Goal: Communication & Community: Answer question/provide support

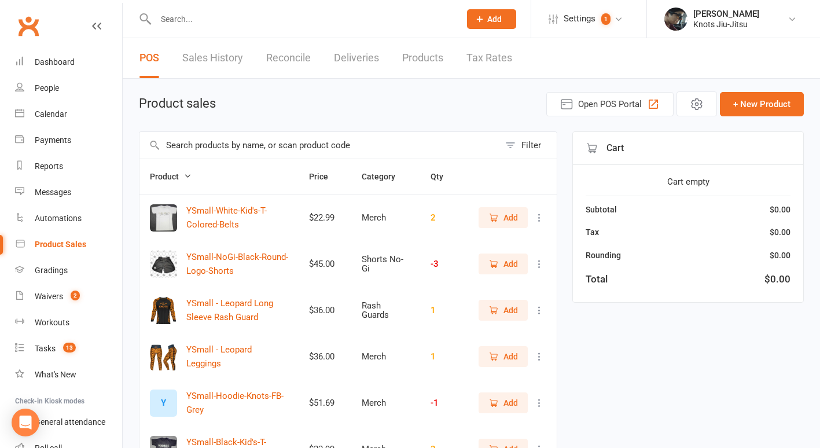
select select "100"
click at [57, 93] on link "People" at bounding box center [68, 88] width 107 height 26
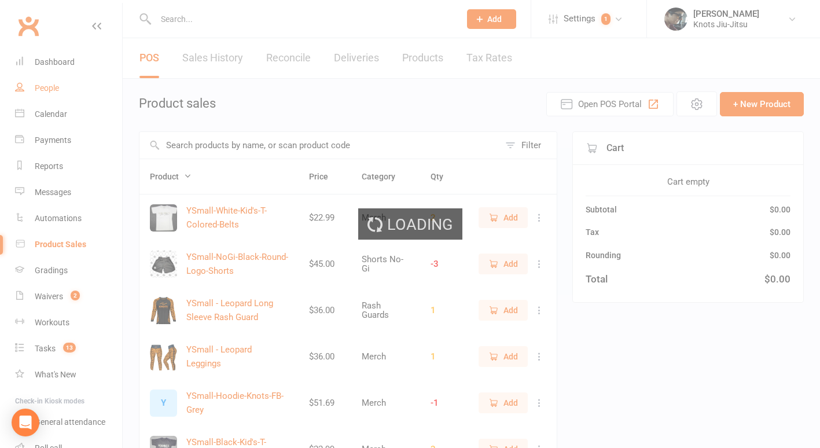
select select "100"
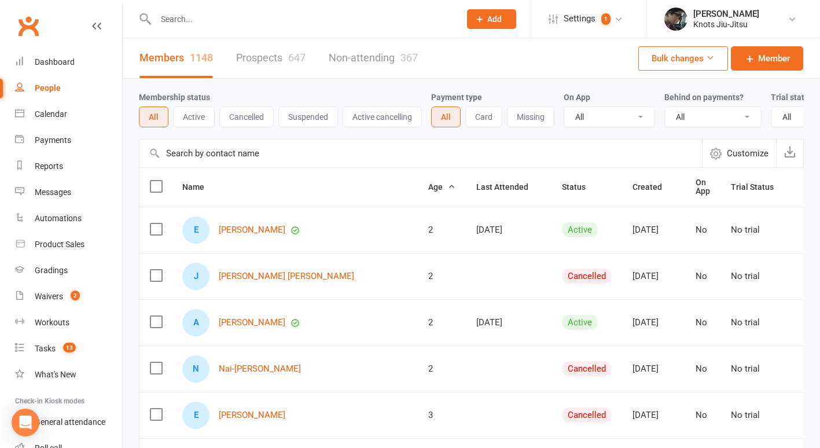
click at [275, 50] on link "Prospects 647" at bounding box center [270, 58] width 69 height 40
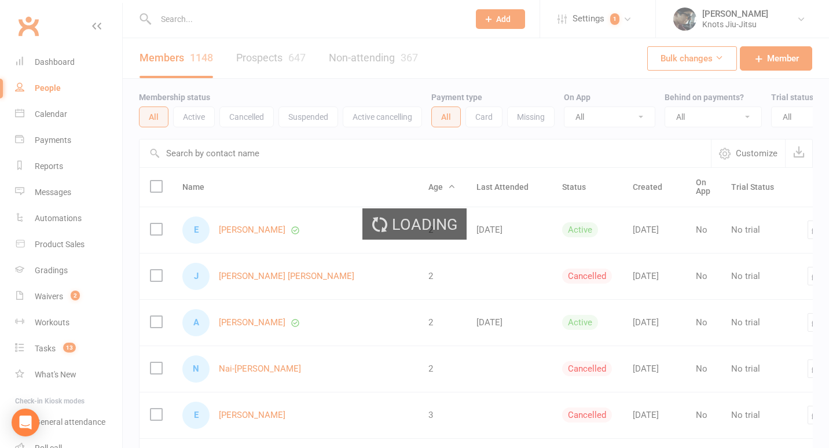
select select "100"
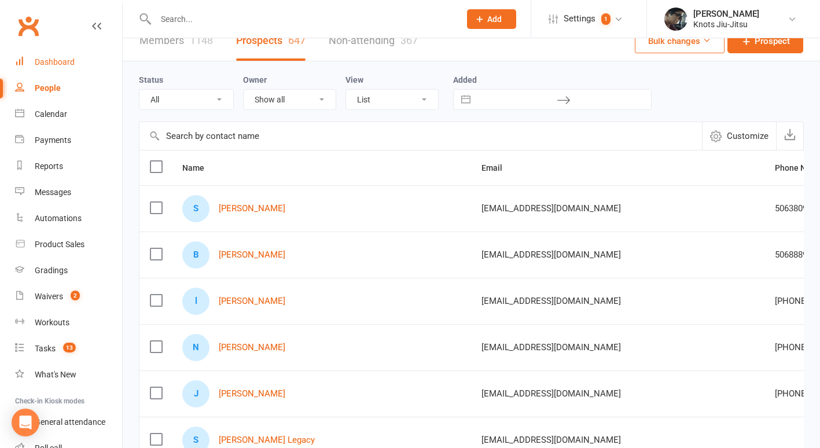
scroll to position [17, 0]
click at [64, 64] on div "Dashboard" at bounding box center [55, 61] width 40 height 9
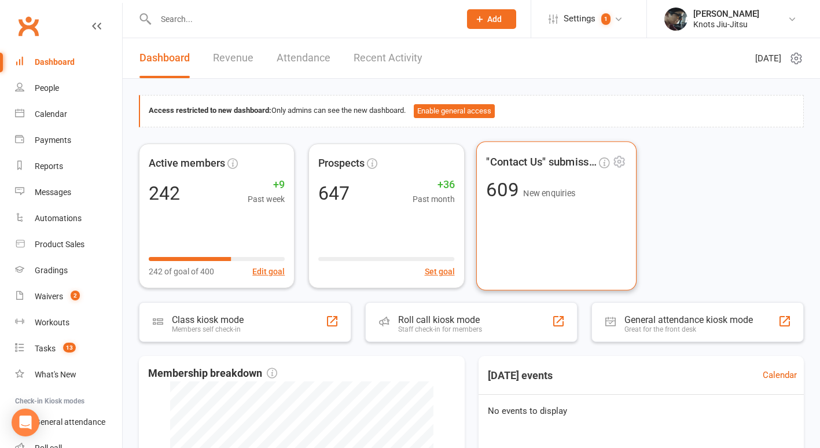
click at [562, 246] on div ""Contact Us" submissions 609 New enquiries" at bounding box center [556, 215] width 160 height 149
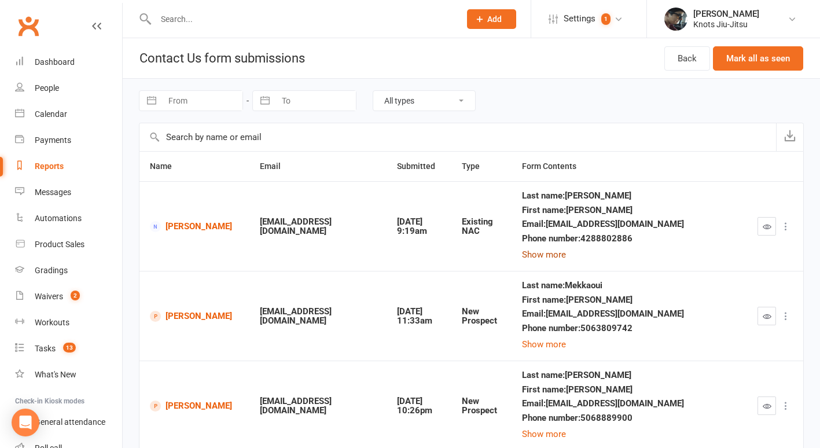
click at [544, 253] on button "Show more" at bounding box center [544, 255] width 44 height 14
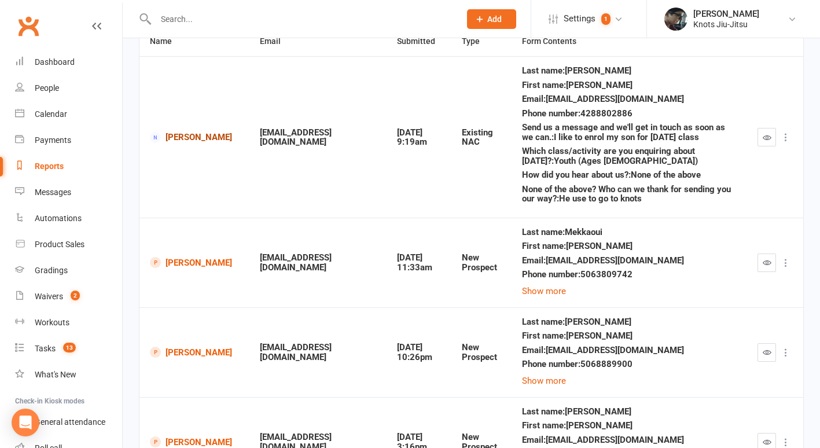
scroll to position [130, 0]
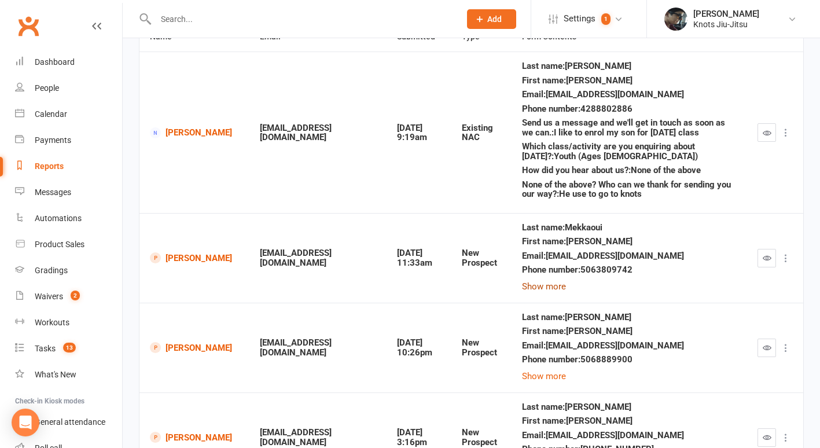
click at [540, 284] on button "Show more" at bounding box center [544, 287] width 44 height 14
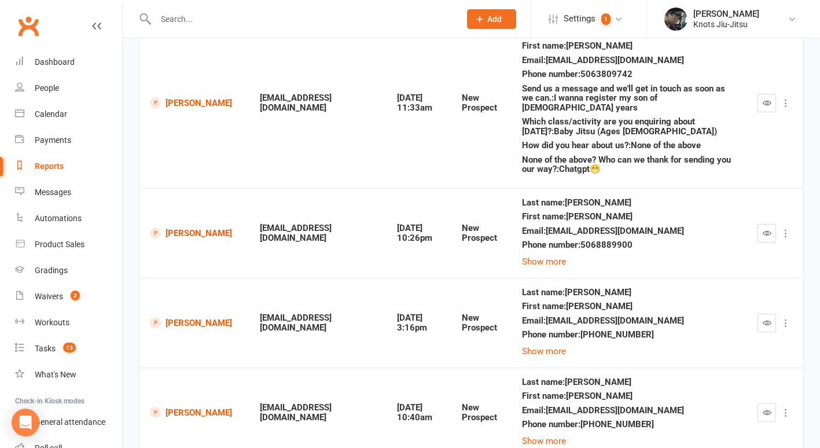
scroll to position [331, 0]
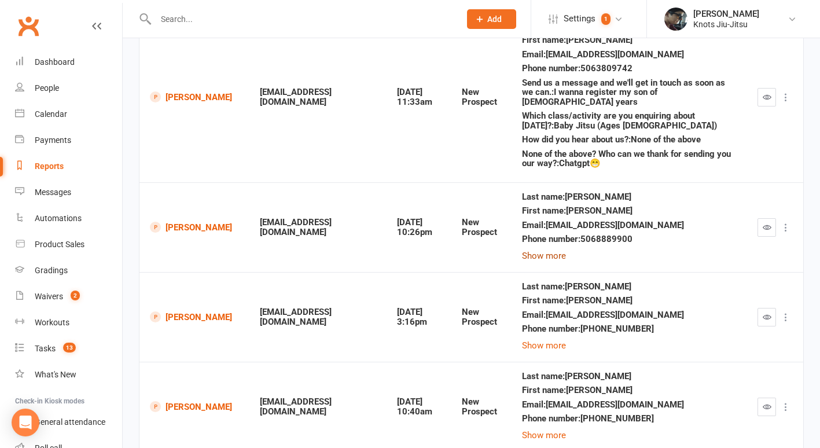
click at [538, 249] on button "Show more" at bounding box center [544, 256] width 44 height 14
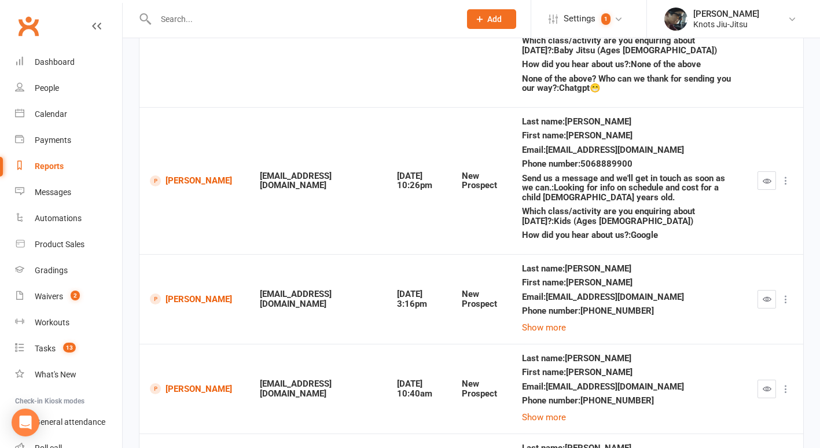
scroll to position [407, 0]
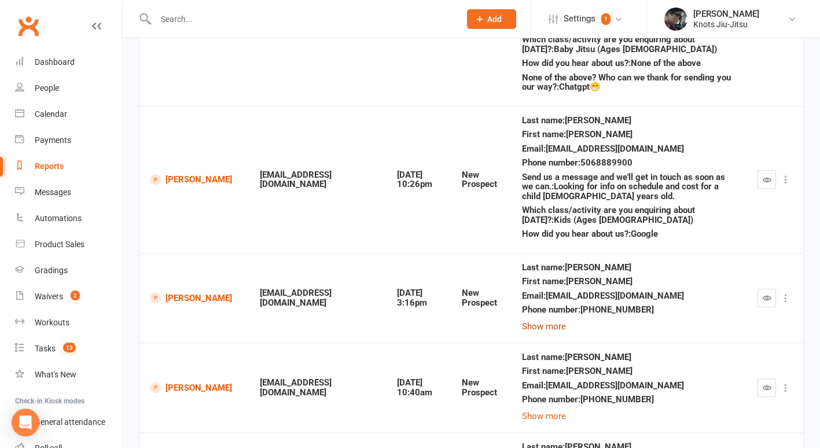
click at [531, 319] on button "Show more" at bounding box center [544, 326] width 44 height 14
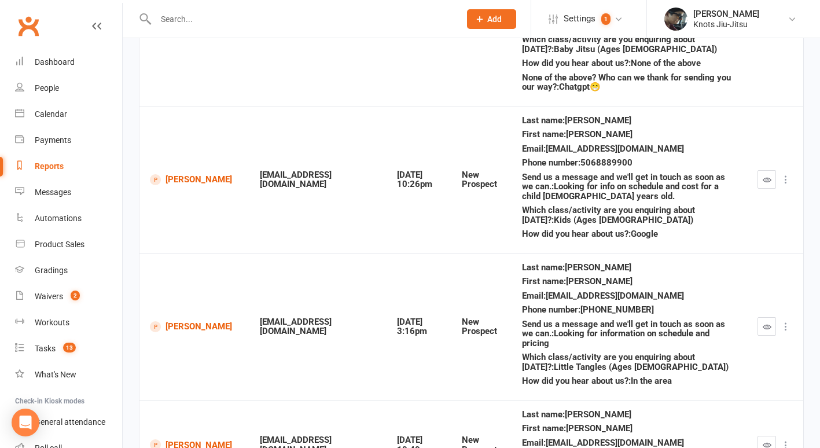
scroll to position [509, 0]
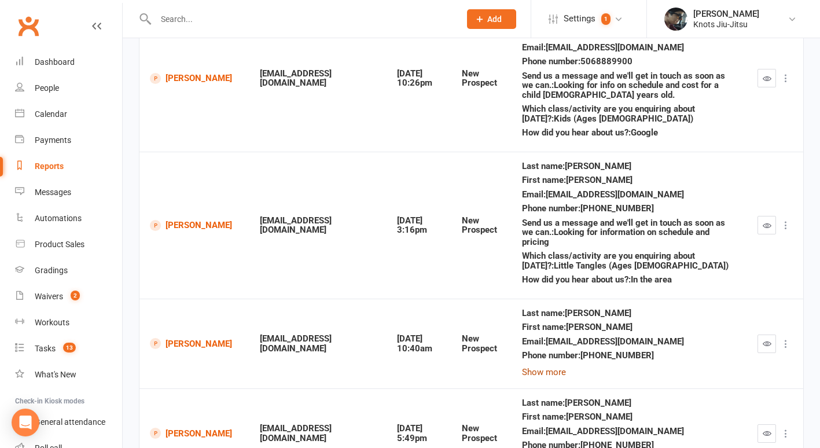
click at [535, 365] on button "Show more" at bounding box center [544, 372] width 44 height 14
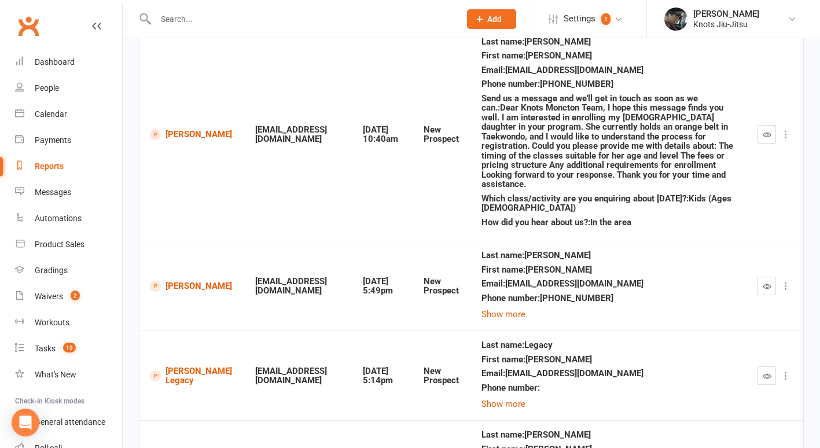
scroll to position [764, 0]
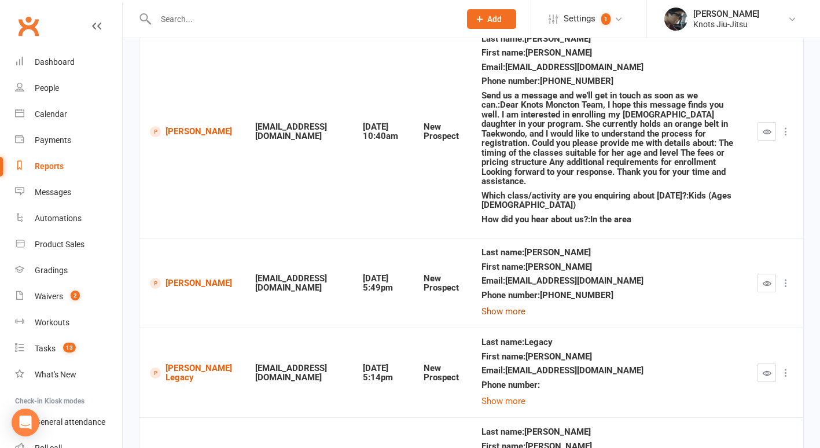
click at [525, 304] on button "Show more" at bounding box center [504, 311] width 44 height 14
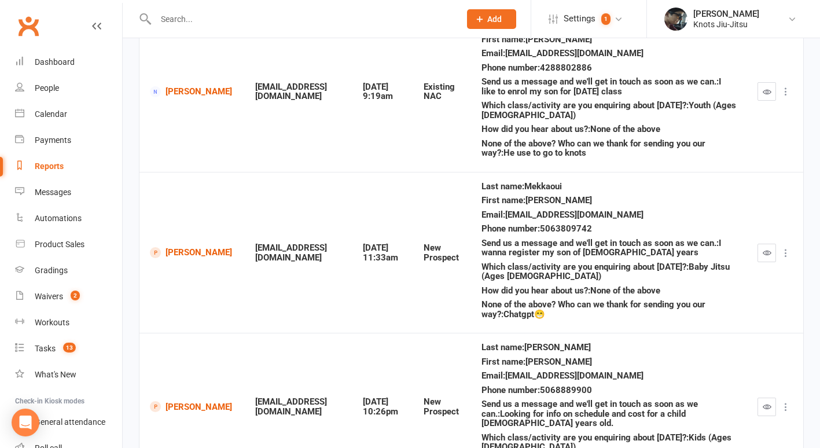
scroll to position [0, 0]
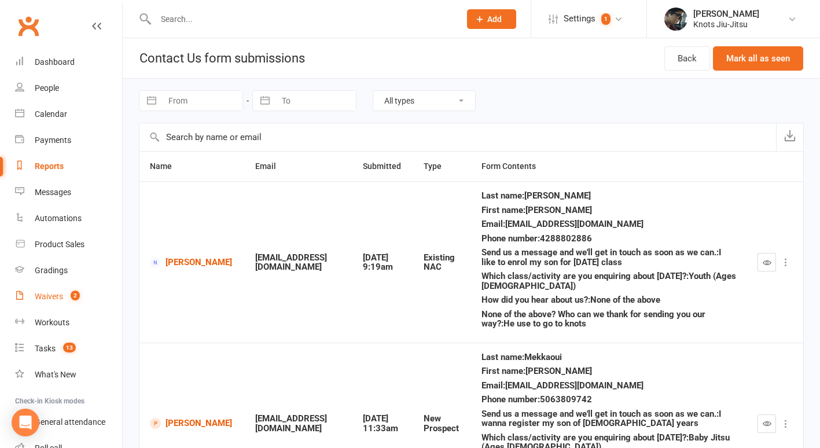
click at [46, 303] on link "Waivers 2" at bounding box center [68, 297] width 107 height 26
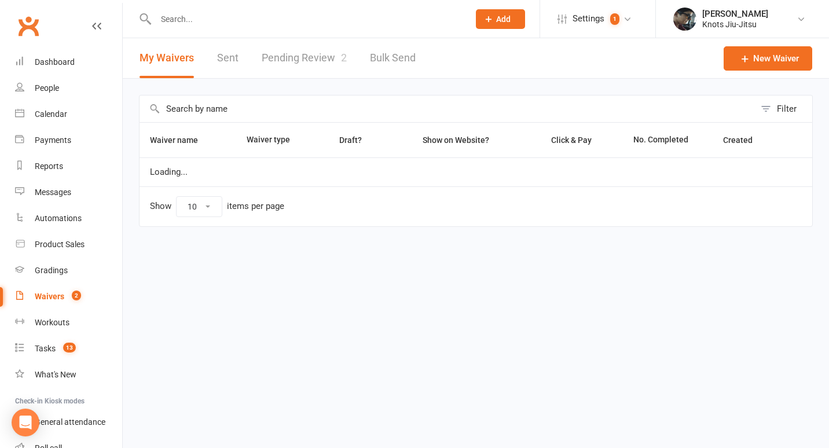
select select "100"
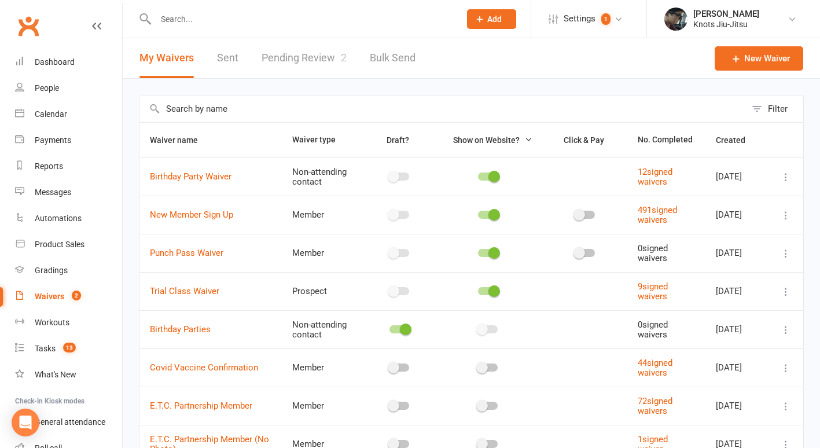
click at [284, 61] on link "Pending Review 2" at bounding box center [304, 58] width 85 height 40
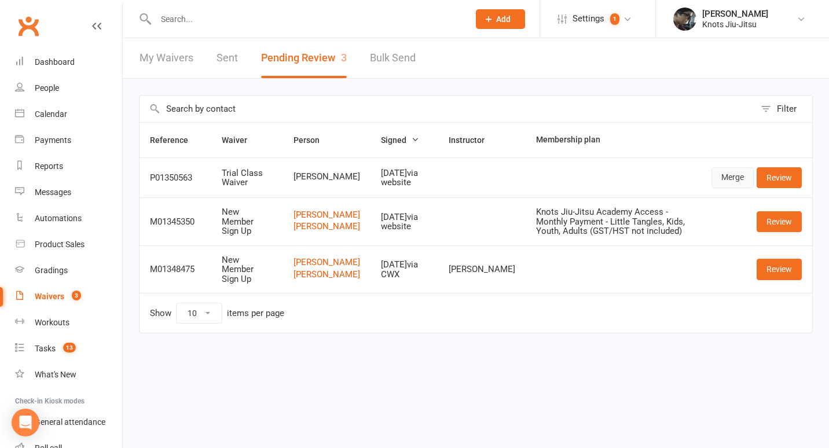
click at [727, 178] on link "Merge" at bounding box center [732, 177] width 42 height 21
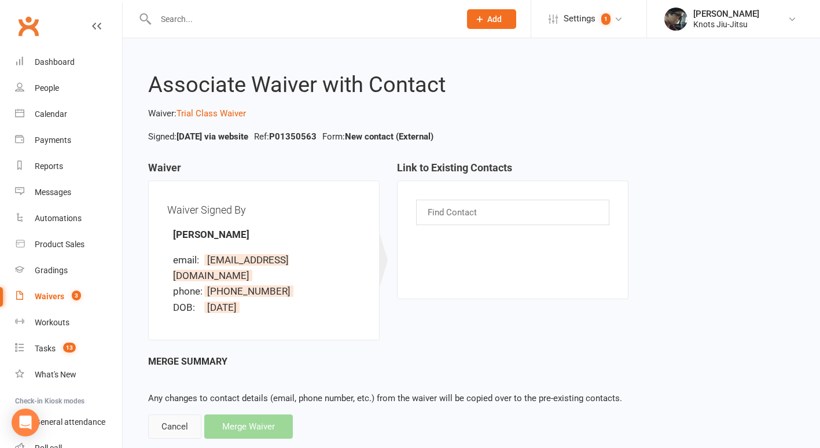
click at [183, 417] on div "Cancel" at bounding box center [174, 426] width 53 height 24
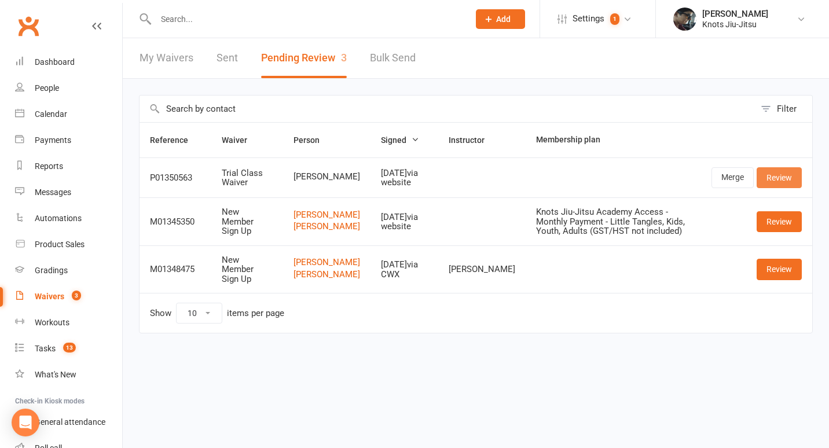
click at [779, 178] on link "Review" at bounding box center [778, 177] width 45 height 21
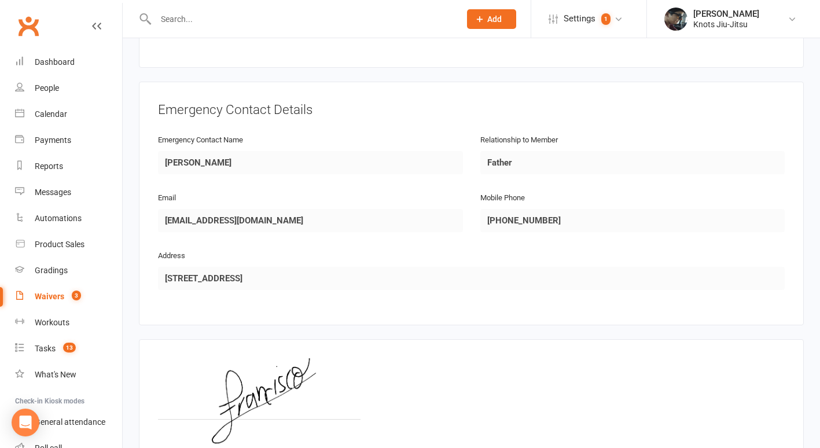
scroll to position [596, 0]
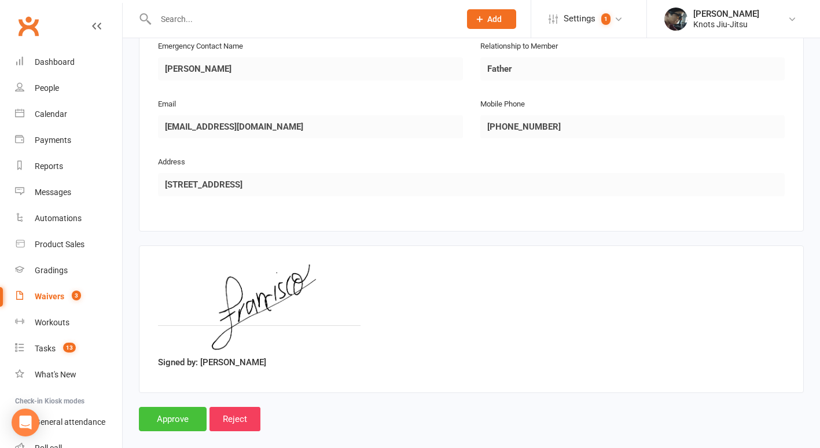
click at [179, 407] on input "Approve" at bounding box center [173, 419] width 68 height 24
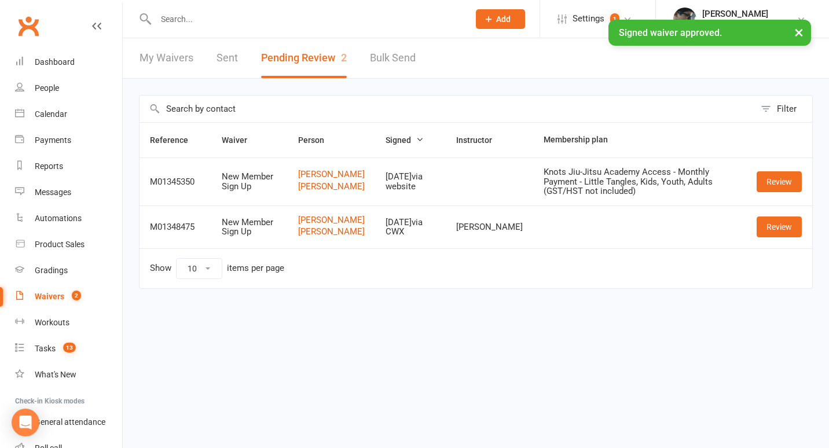
click at [178, 20] on div "× Signed waiver approved." at bounding box center [407, 20] width 814 height 0
click at [172, 20] on div "× Signed waiver approved." at bounding box center [407, 20] width 814 height 0
click at [171, 19] on input "text" at bounding box center [306, 19] width 308 height 16
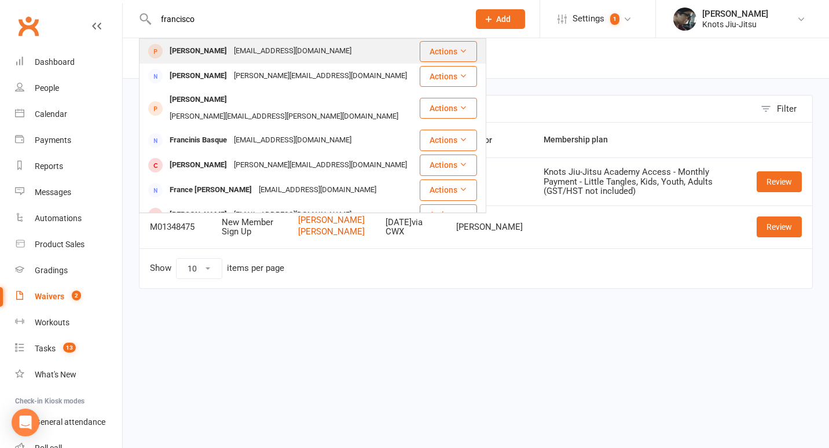
type input "francisco"
click at [219, 52] on div "Francisco Torrente" at bounding box center [198, 51] width 64 height 17
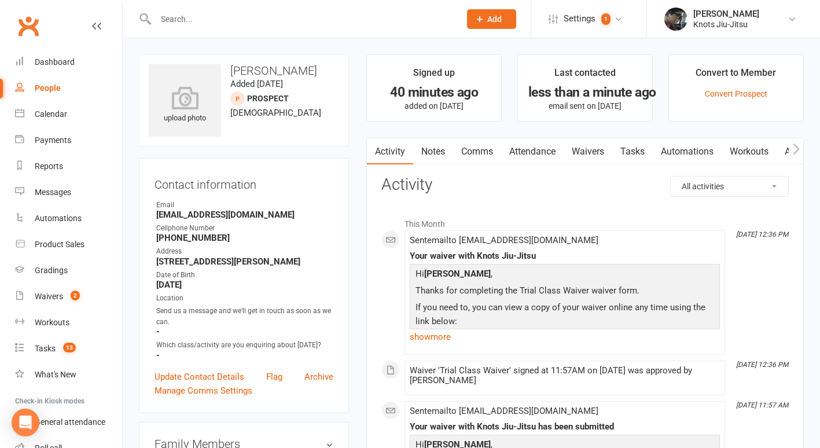
click at [534, 152] on link "Attendance" at bounding box center [532, 151] width 63 height 27
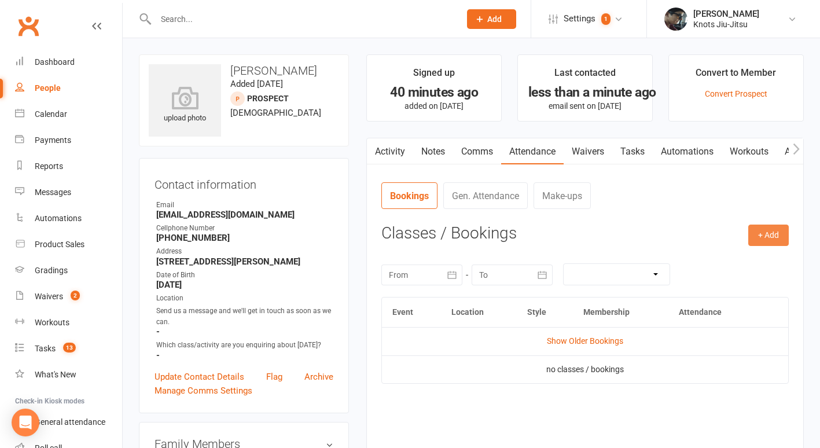
click at [752, 244] on button "+ Add" at bounding box center [768, 235] width 41 height 21
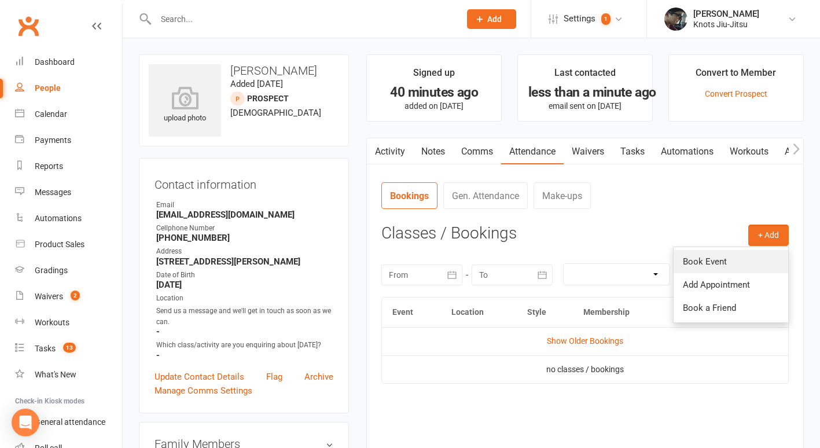
click at [729, 255] on link "Book Event" at bounding box center [731, 261] width 115 height 23
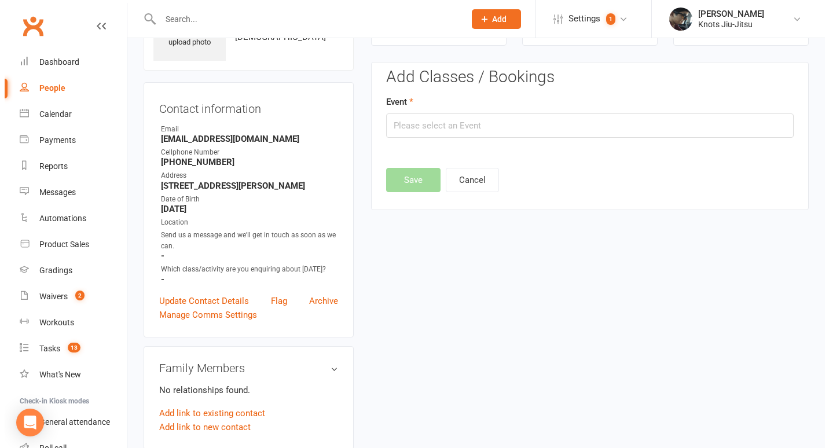
scroll to position [79, 0]
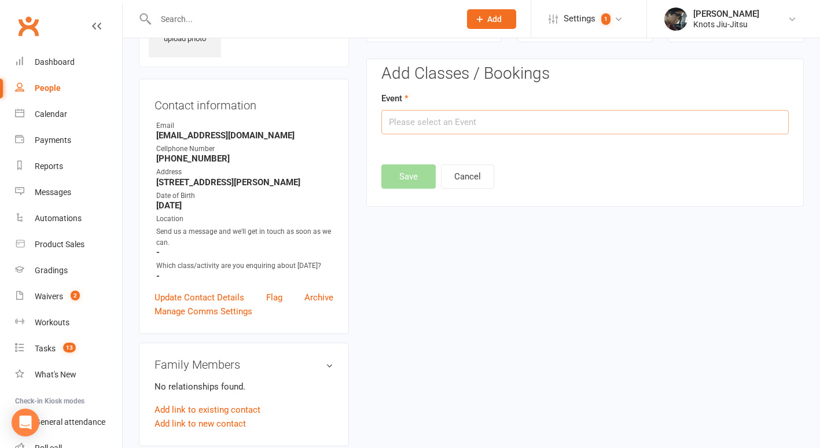
click at [480, 116] on input "text" at bounding box center [584, 122] width 407 height 24
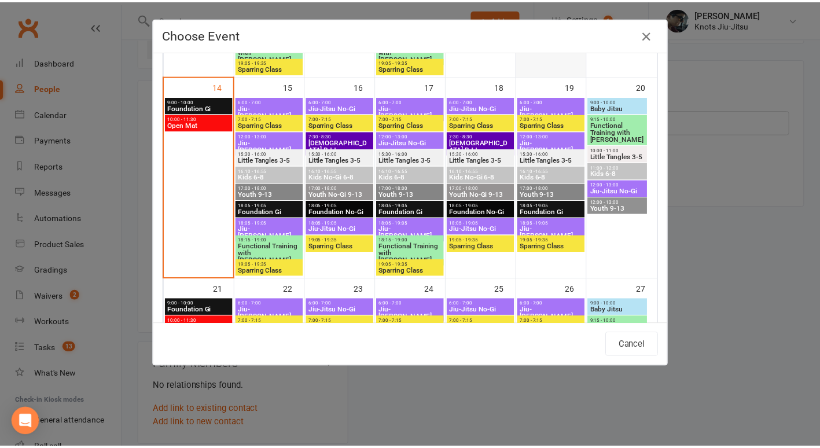
scroll to position [461, 0]
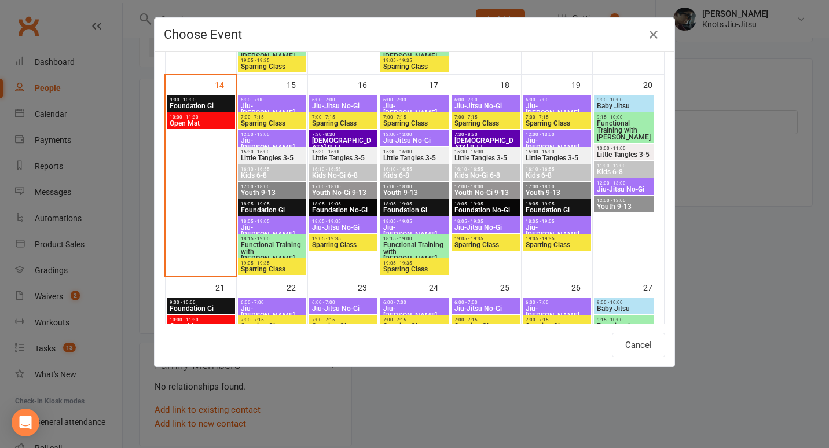
click at [263, 207] on span "Foundation Gi" at bounding box center [272, 210] width 64 height 7
type input "Foundation Gi - Sep 15, 2025 6:05:00 PM"
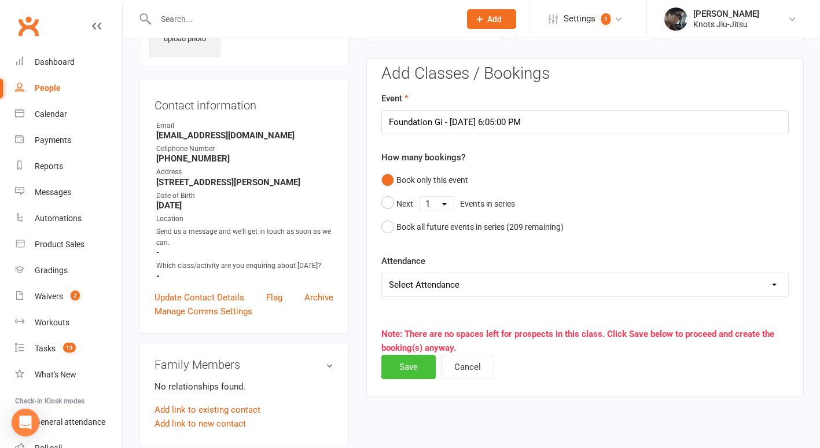
click at [409, 365] on button "Save" at bounding box center [408, 367] width 54 height 24
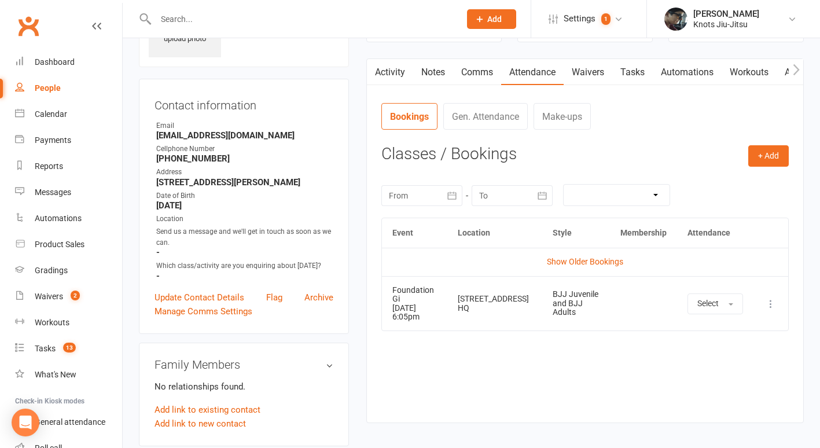
click at [472, 64] on link "Comms" at bounding box center [477, 72] width 48 height 27
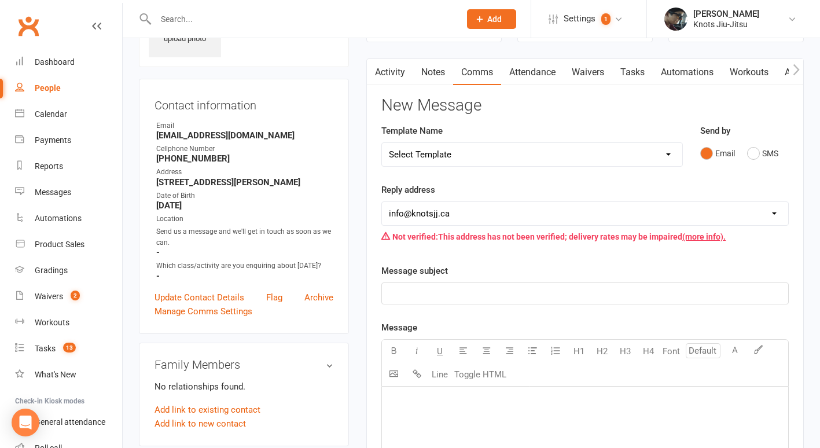
click at [557, 160] on select "Select Template [Email] Cancellation [Email] Failure of Payment [Email] Overdue…" at bounding box center [532, 154] width 300 height 23
select select "45"
click at [382, 143] on select "Select Template [Email] Cancellation [Email] Failure of Payment [Email] Overdue…" at bounding box center [532, 154] width 300 height 23
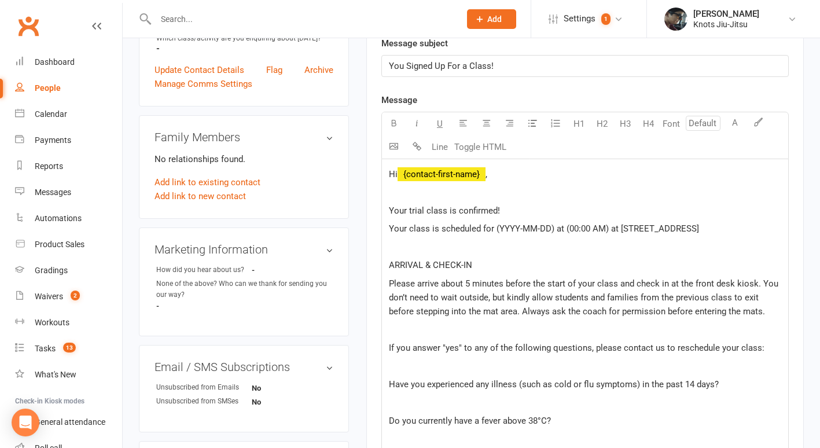
scroll to position [327, 0]
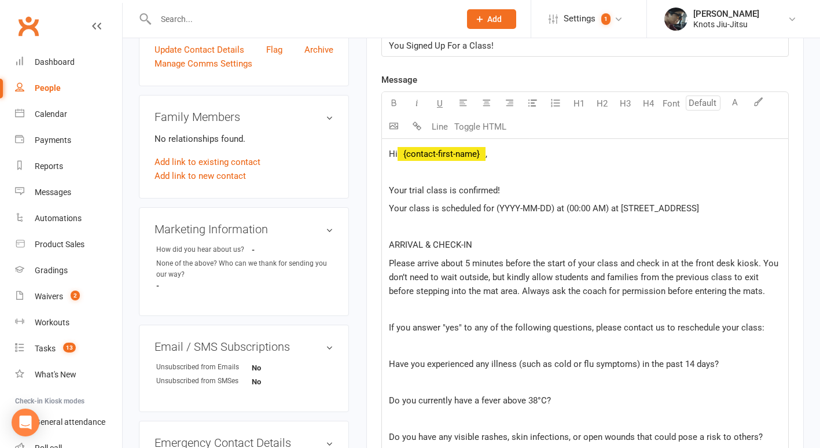
click at [549, 211] on span "Your class is scheduled for (YYYY-MM-DD) at (00:00 AM) at 1633 Mountain Road, S…" at bounding box center [544, 208] width 310 height 10
click at [563, 210] on span "Your class is scheduled for (2025-09-15) at (00:00 AM) at 1633 Mountain Road, S…" at bounding box center [531, 208] width 284 height 10
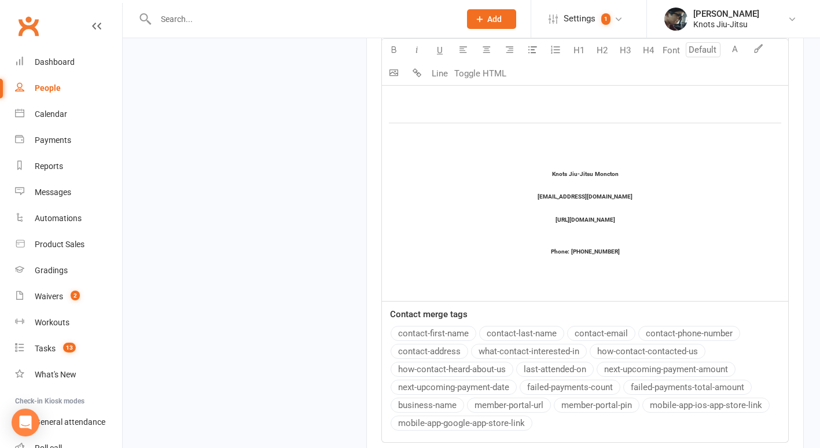
scroll to position [1236, 0]
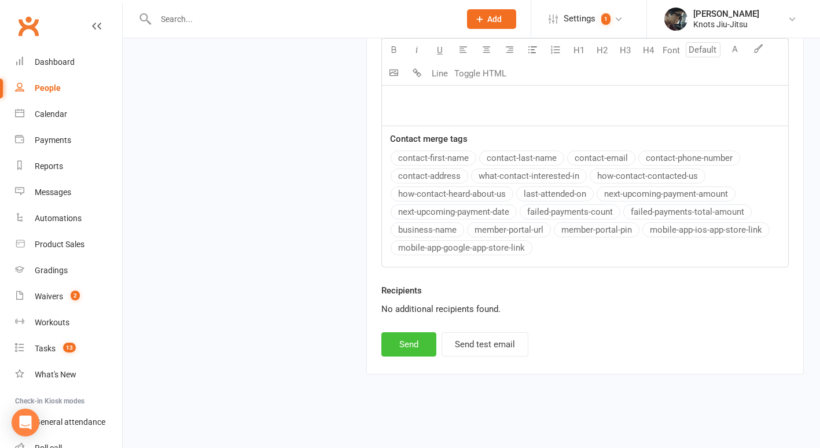
click at [410, 335] on button "Send" at bounding box center [408, 344] width 55 height 24
select select
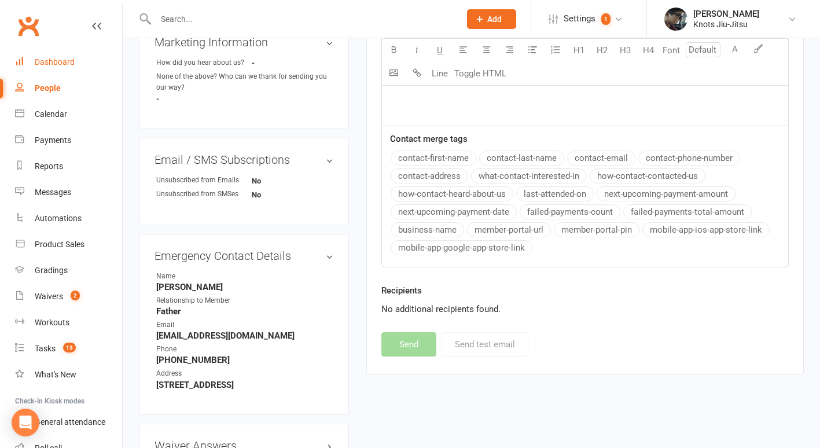
click at [62, 60] on div "Dashboard" at bounding box center [55, 61] width 40 height 9
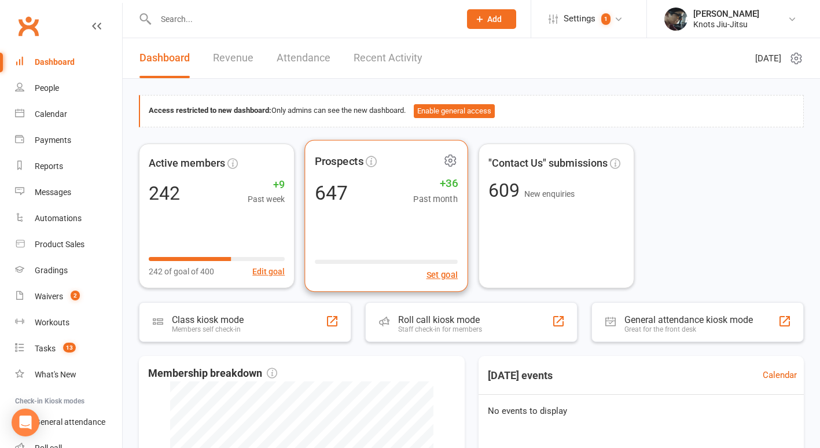
click at [346, 220] on div "Prospects 647 +36 Past month Set goal" at bounding box center [387, 215] width 164 height 152
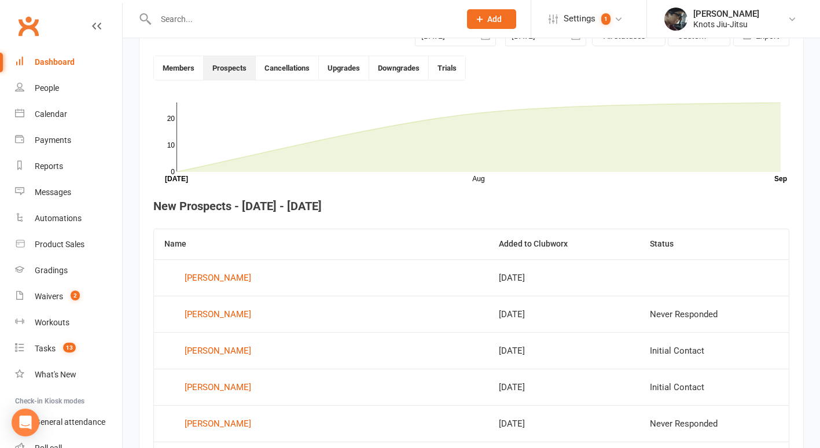
scroll to position [316, 0]
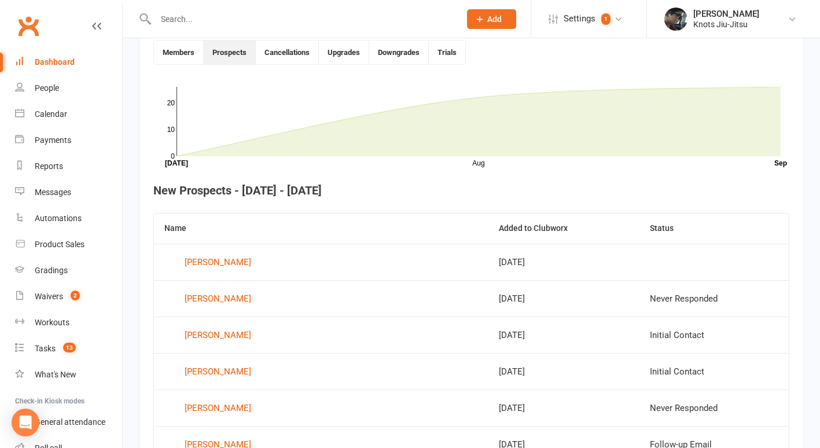
click at [38, 65] on div "Dashboard" at bounding box center [55, 61] width 40 height 9
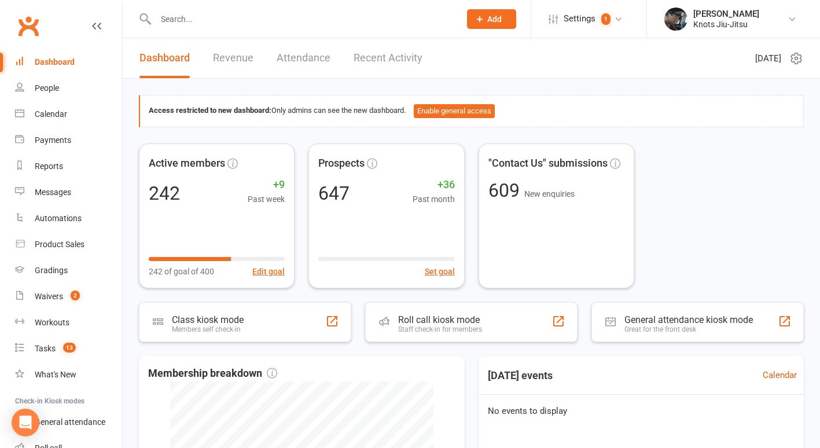
click at [224, 58] on link "Revenue" at bounding box center [233, 58] width 41 height 40
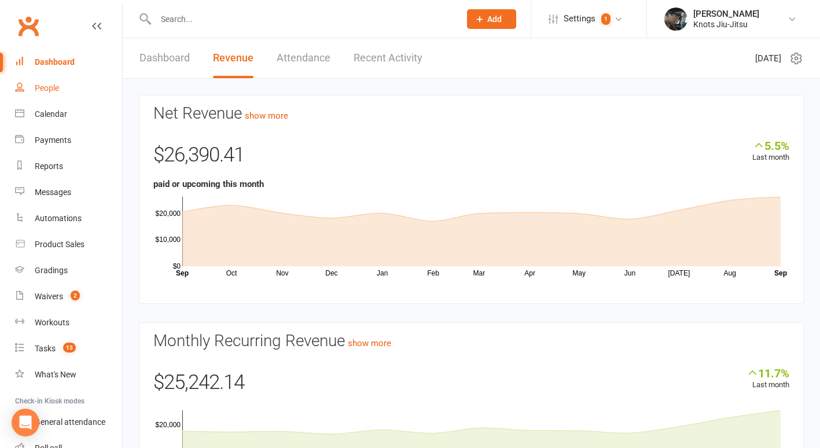
click at [52, 95] on link "People" at bounding box center [68, 88] width 107 height 26
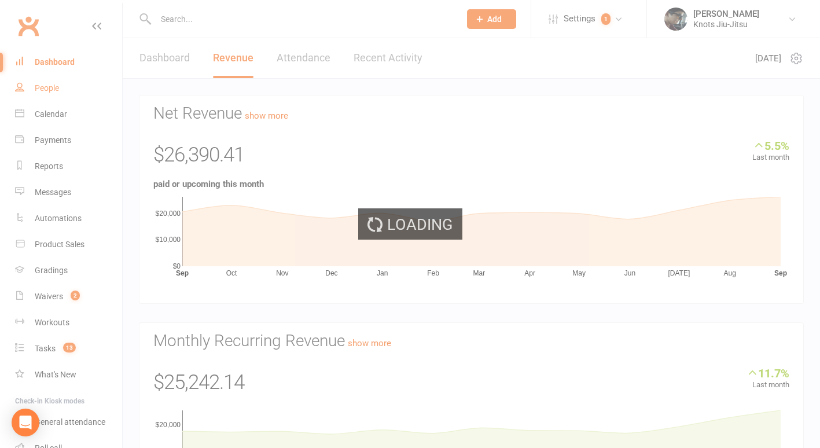
select select "100"
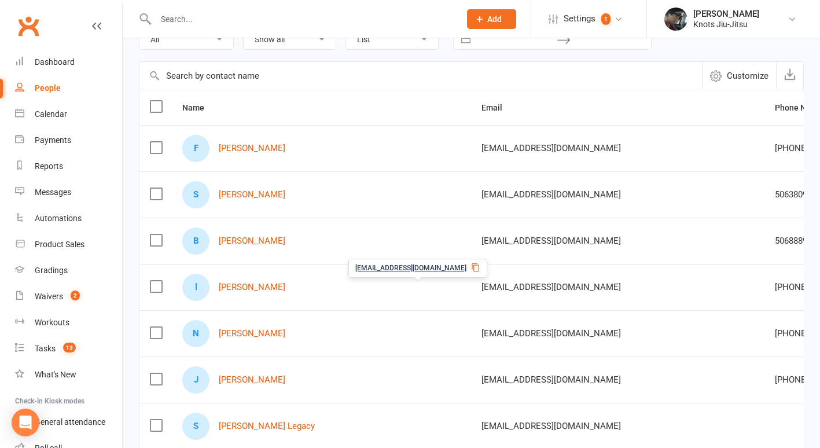
scroll to position [62, 0]
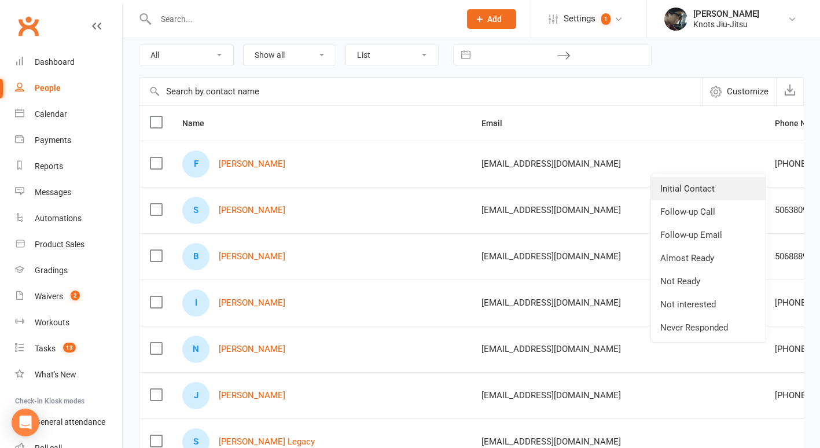
click at [661, 186] on link "Initial Contact" at bounding box center [708, 188] width 115 height 23
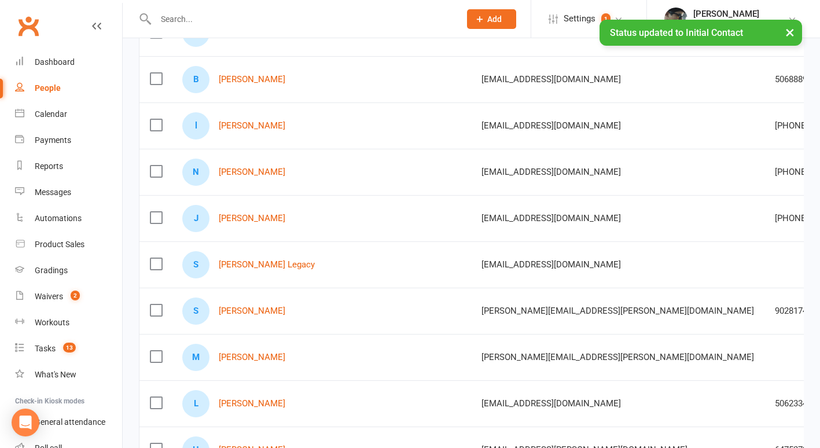
scroll to position [260, 0]
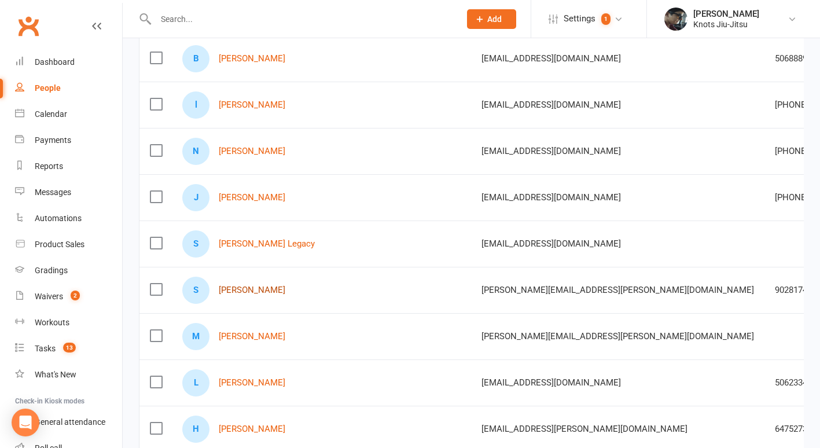
click at [255, 292] on link "Sylvie Hart" at bounding box center [252, 290] width 67 height 10
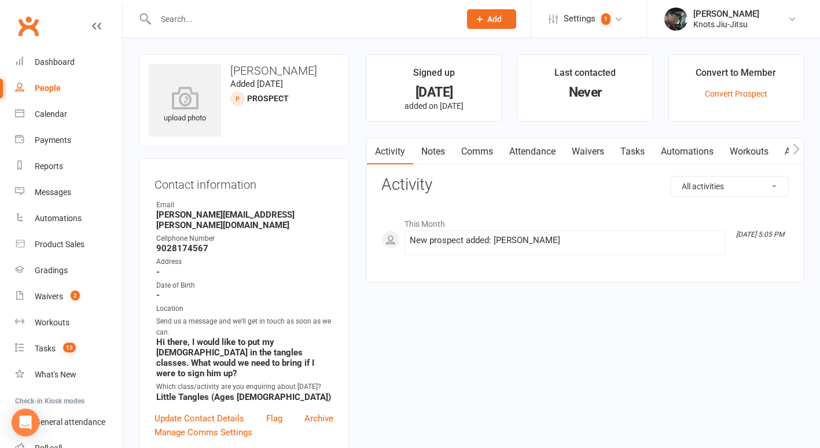
click at [487, 148] on link "Comms" at bounding box center [477, 151] width 48 height 27
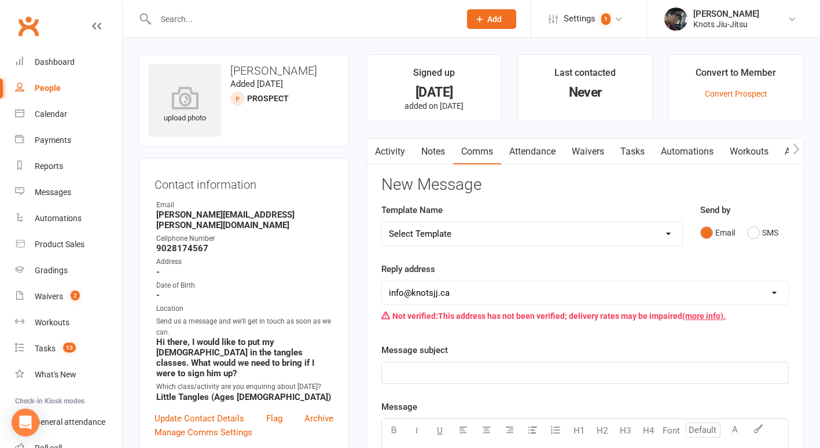
click at [498, 229] on select "Select Template [Email] Cancellation [Email] Failure of Payment [Email] Overdue…" at bounding box center [532, 233] width 300 height 23
select select "31"
click at [382, 222] on select "Select Template [Email] Cancellation [Email] Failure of Payment [Email] Overdue…" at bounding box center [532, 233] width 300 height 23
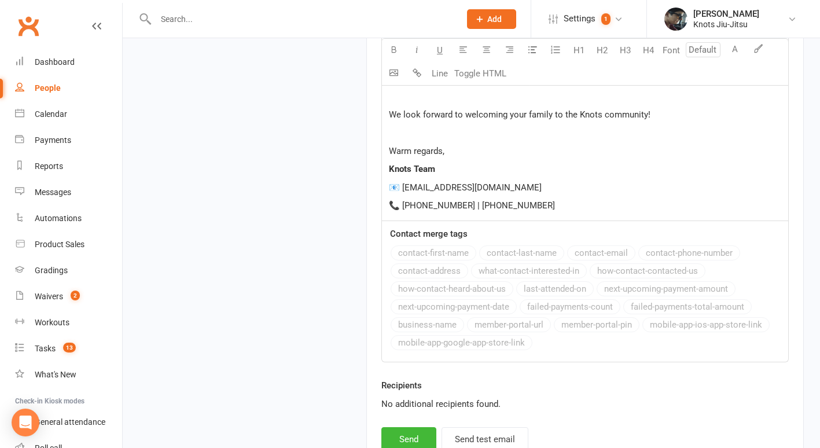
scroll to position [1347, 0]
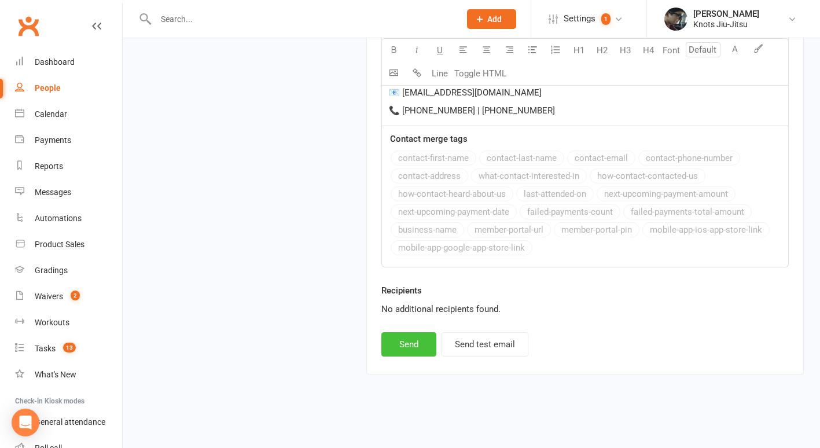
click at [408, 341] on button "Send" at bounding box center [408, 344] width 55 height 24
select select
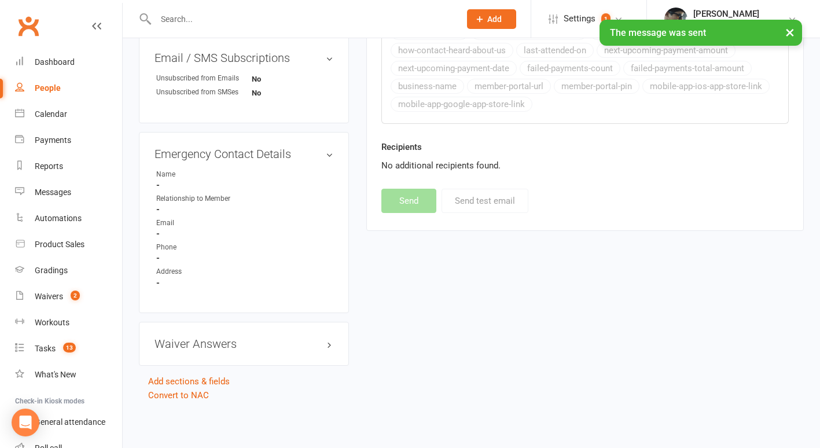
scroll to position [514, 0]
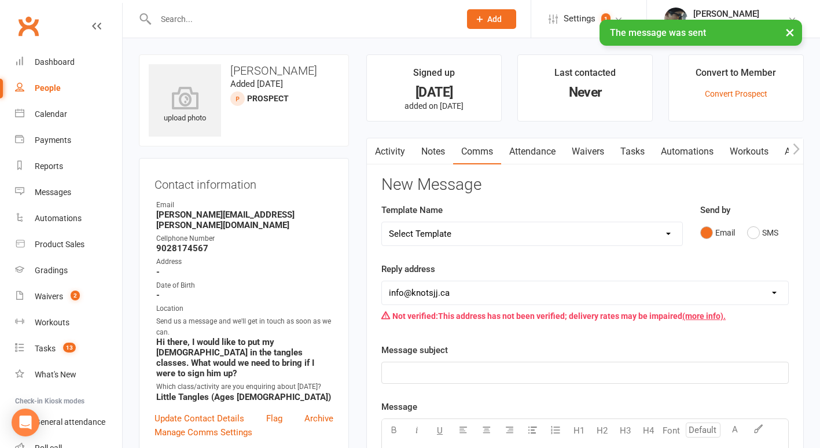
click at [36, 88] on div "People" at bounding box center [48, 87] width 26 height 9
select select "100"
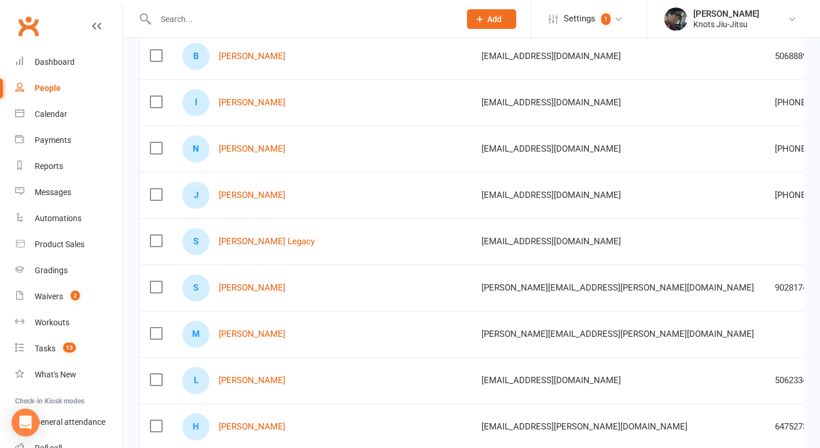
scroll to position [262, 0]
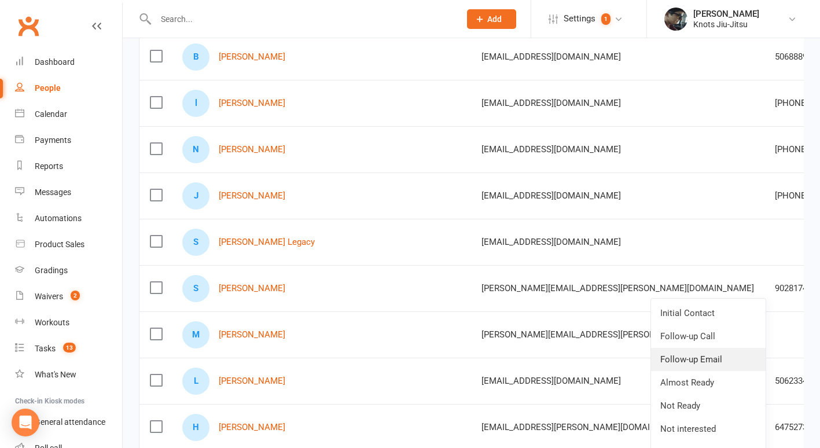
click at [706, 353] on link "Follow-up Email" at bounding box center [708, 359] width 115 height 23
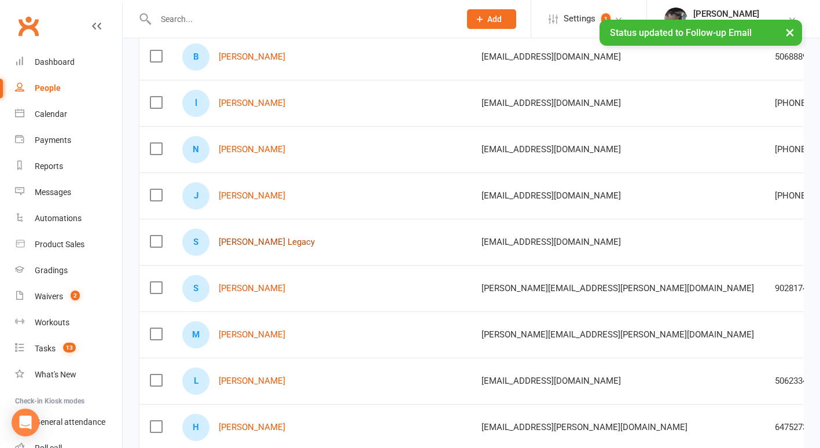
click at [271, 243] on link "Stephanie Legacy" at bounding box center [267, 242] width 96 height 10
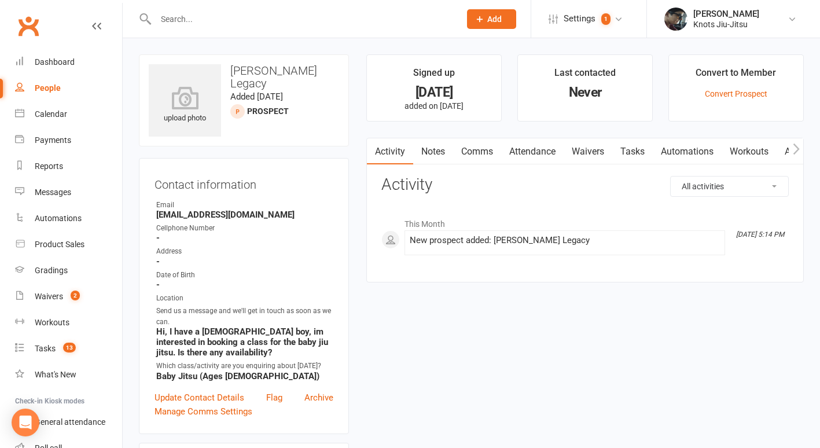
click at [472, 146] on link "Comms" at bounding box center [477, 151] width 48 height 27
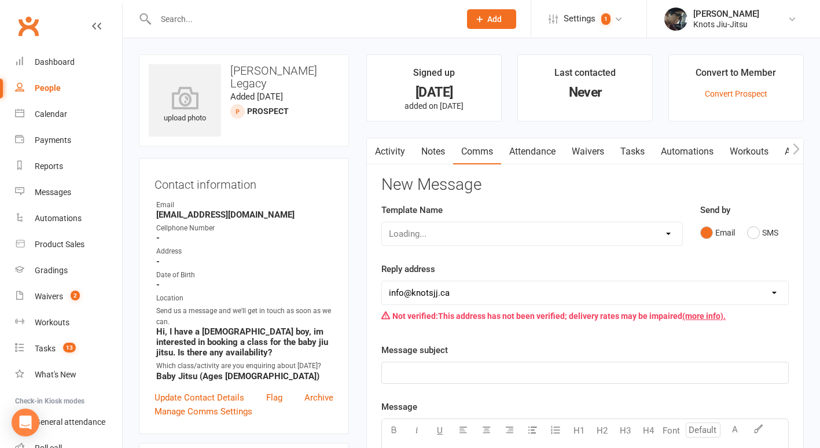
click at [495, 229] on div "Loading..." at bounding box center [532, 234] width 302 height 24
click at [495, 229] on select "Select Template [Email] Cancellation [Email] Failure of Payment [Email] Overdue…" at bounding box center [532, 233] width 300 height 23
select select "31"
click at [382, 222] on select "Select Template [Email] Cancellation [Email] Failure of Payment [Email] Overdue…" at bounding box center [532, 233] width 300 height 23
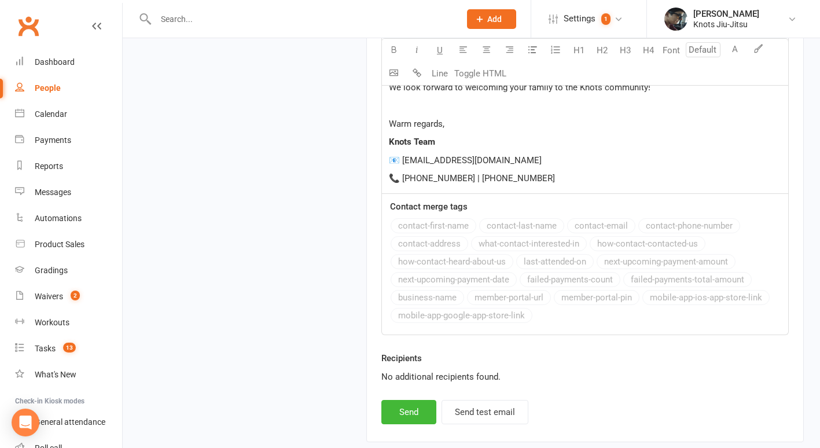
scroll to position [1347, 0]
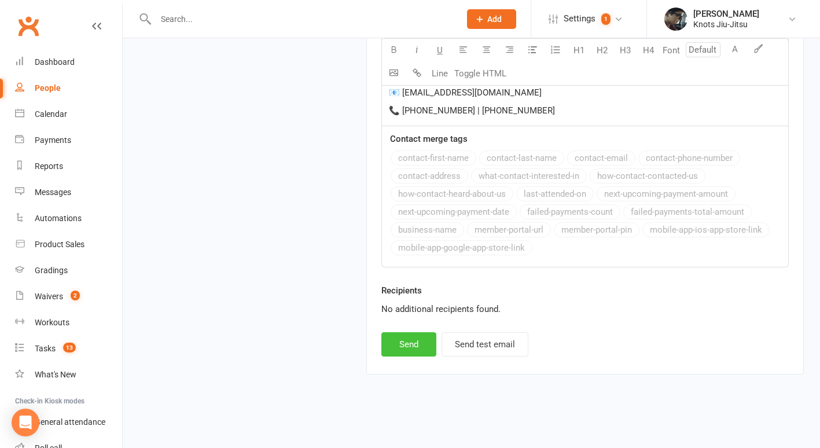
click at [395, 348] on button "Send" at bounding box center [408, 344] width 55 height 24
select select
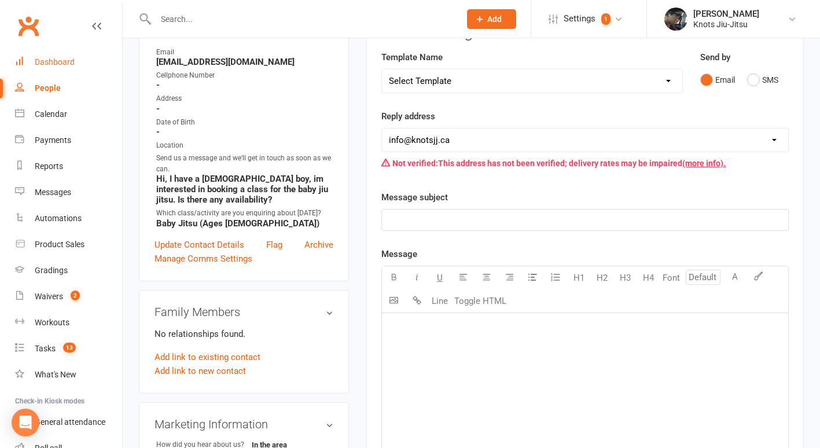
scroll to position [152, 0]
click at [54, 90] on div "People" at bounding box center [48, 87] width 26 height 9
select select "100"
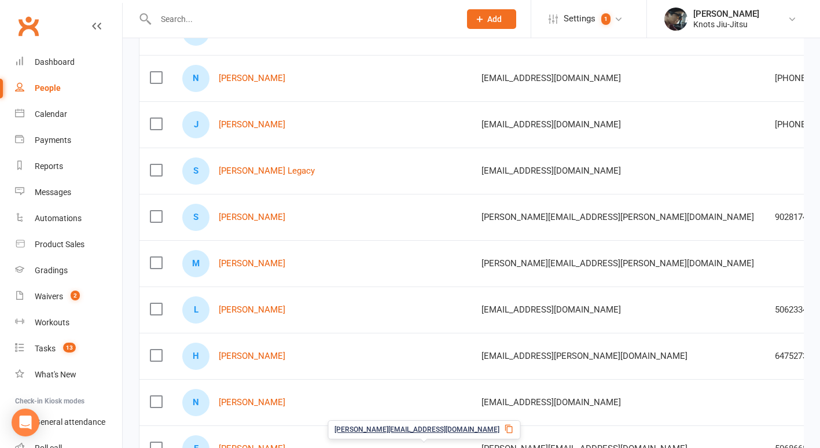
scroll to position [332, 0]
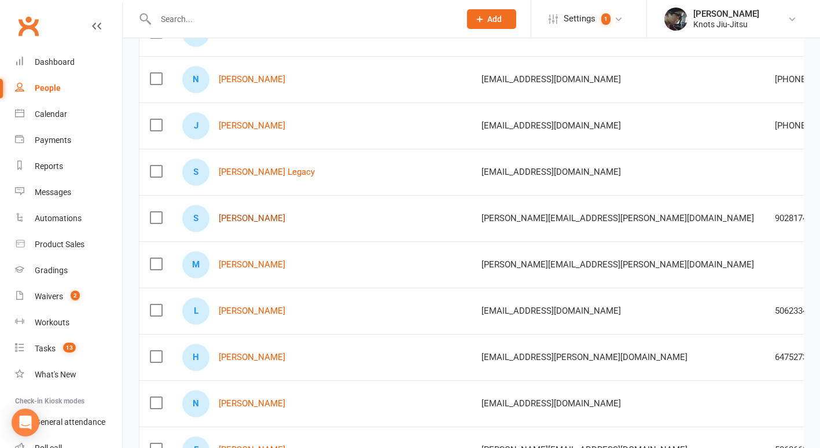
click at [240, 218] on link "Sylvie Hart" at bounding box center [252, 219] width 67 height 10
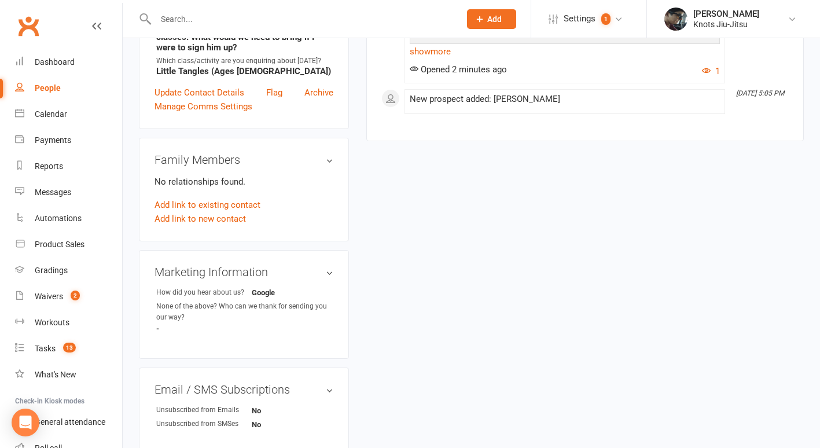
scroll to position [366, 0]
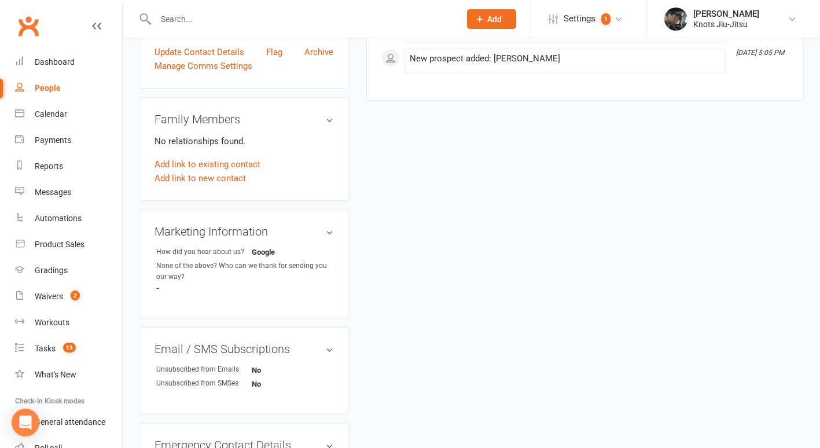
click at [43, 81] on link "People" at bounding box center [68, 88] width 107 height 26
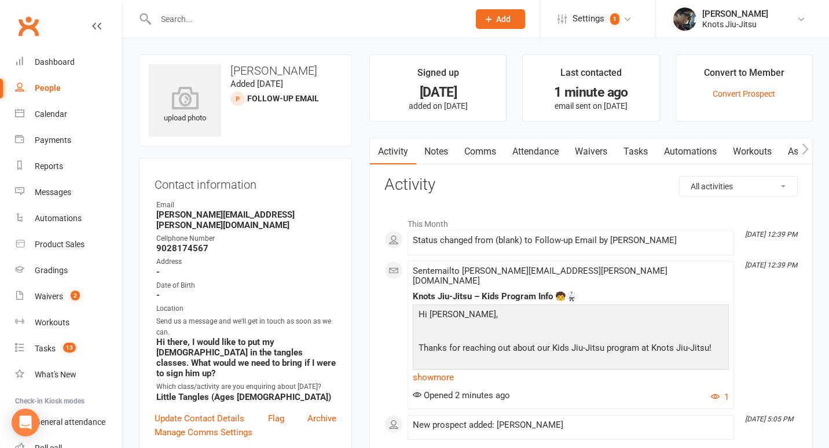
select select "100"
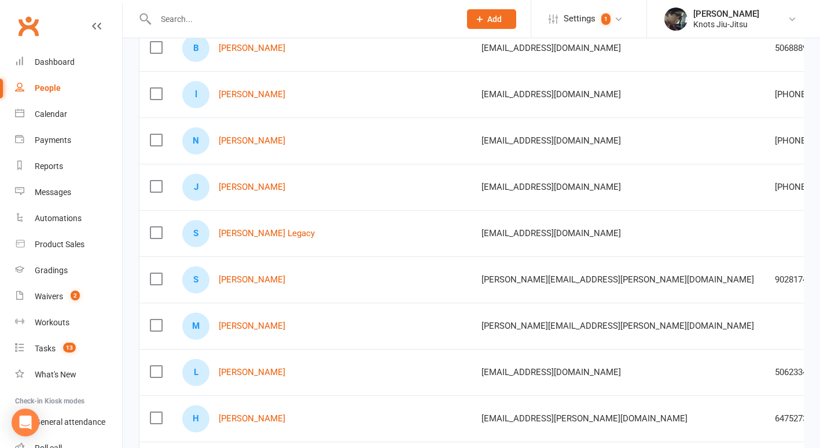
scroll to position [270, 0]
click at [260, 233] on link "Stephanie Legacy" at bounding box center [267, 234] width 96 height 10
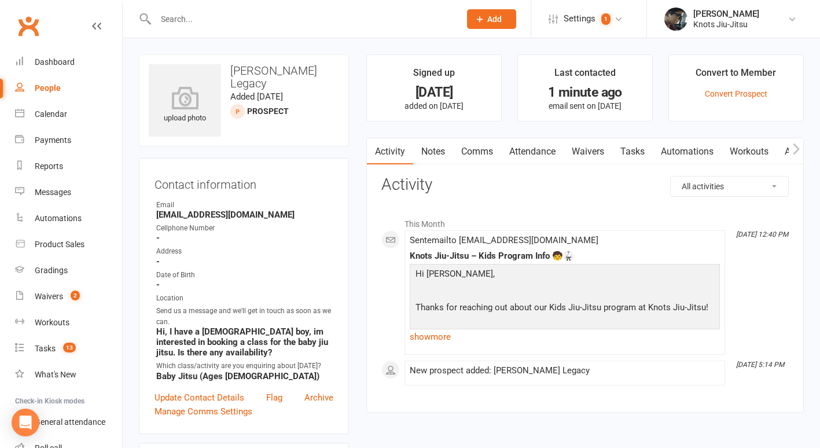
select select "100"
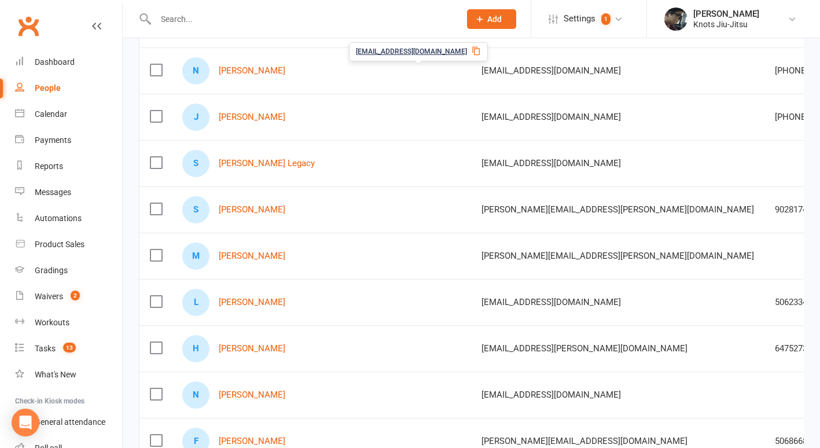
scroll to position [341, 0]
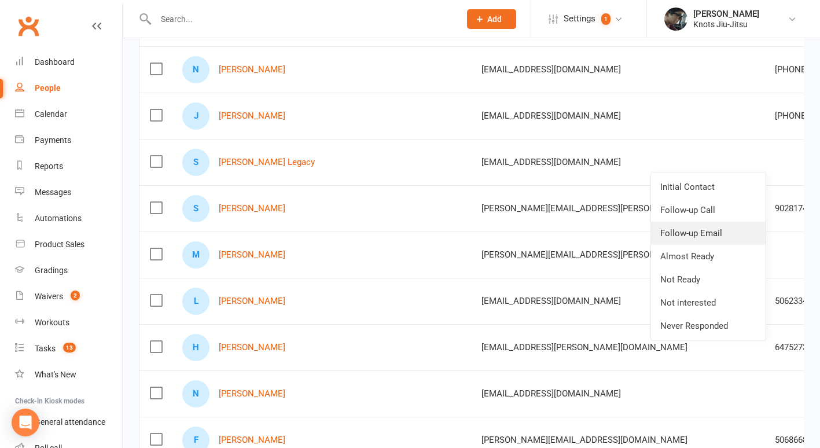
click at [699, 230] on link "Follow-up Email" at bounding box center [708, 233] width 115 height 23
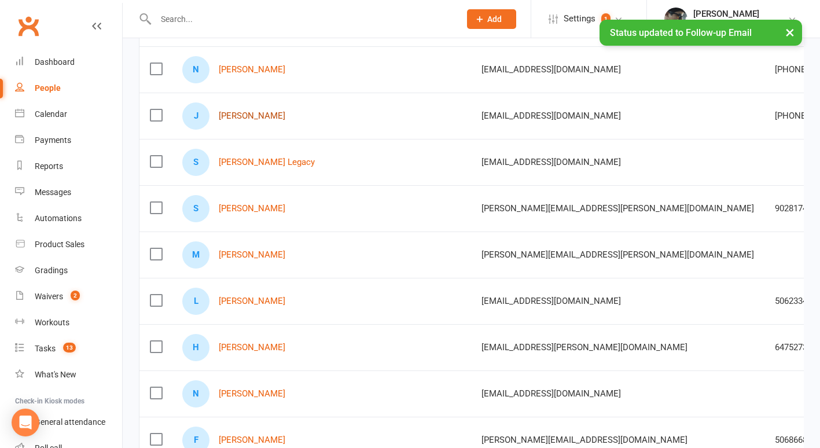
click at [264, 117] on link "Jason Lawson" at bounding box center [252, 116] width 67 height 10
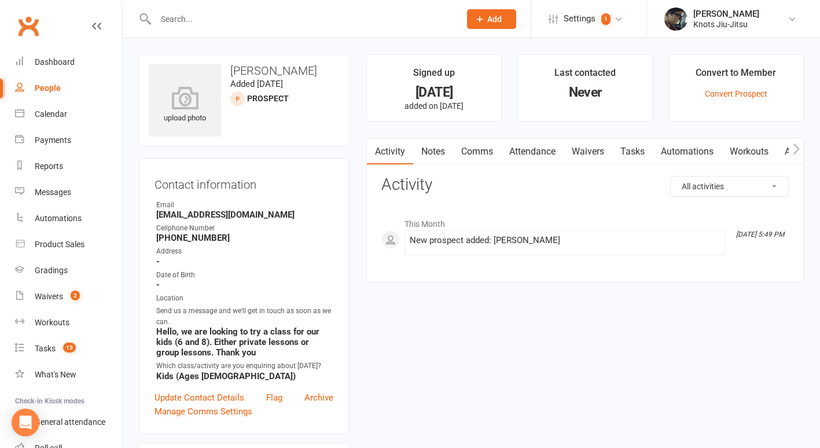
click at [491, 155] on link "Comms" at bounding box center [477, 151] width 48 height 27
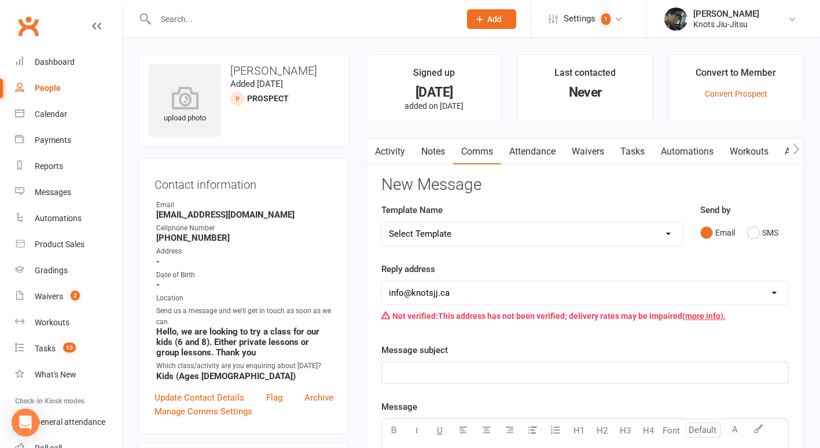
click at [464, 237] on select "Select Template [Email] Cancellation [Email] Failure of Payment [Email] Overdue…" at bounding box center [532, 233] width 300 height 23
select select "31"
click at [382, 222] on select "Select Template [Email] Cancellation [Email] Failure of Payment [Email] Overdue…" at bounding box center [532, 233] width 300 height 23
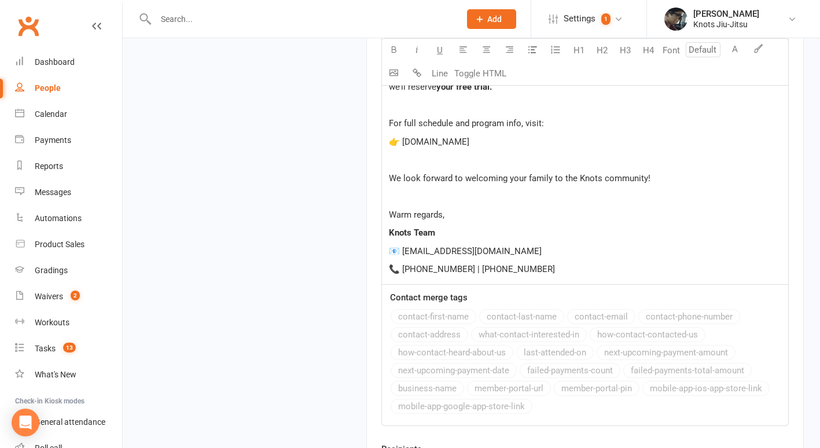
scroll to position [1347, 0]
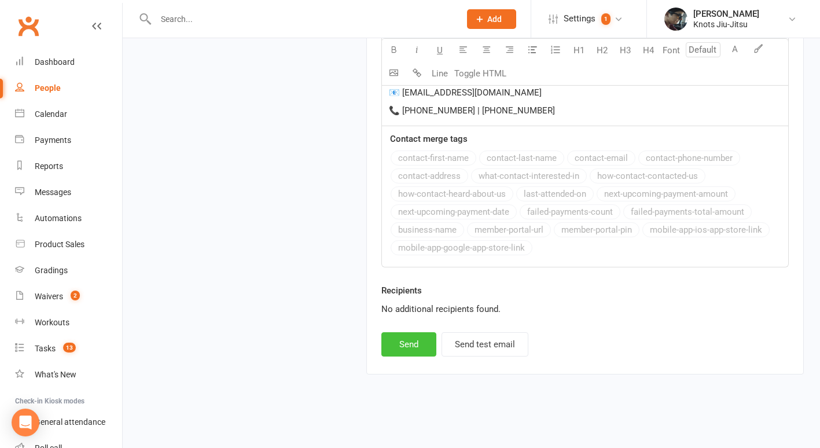
click at [410, 346] on button "Send" at bounding box center [408, 344] width 55 height 24
select select
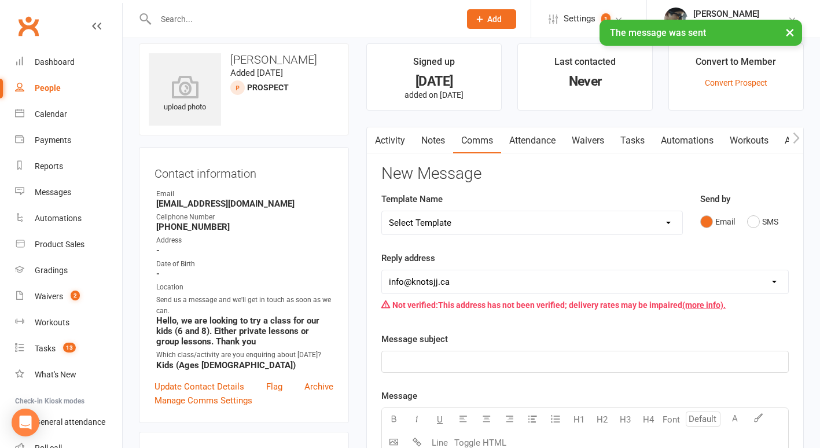
scroll to position [0, 0]
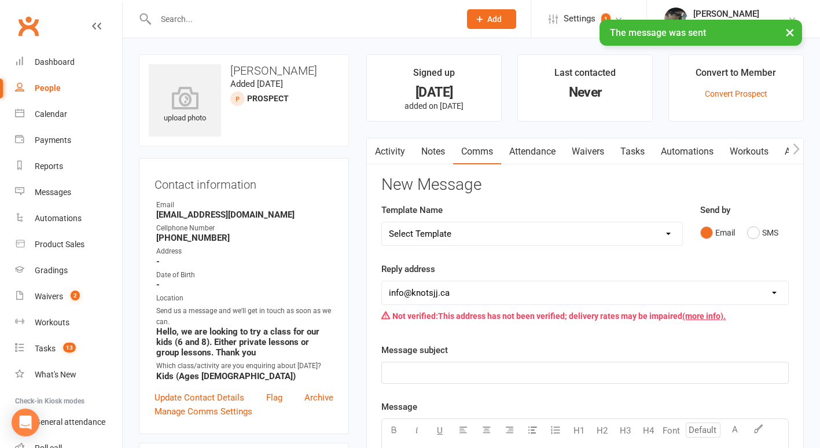
click at [49, 83] on div "People" at bounding box center [48, 87] width 26 height 9
select select "100"
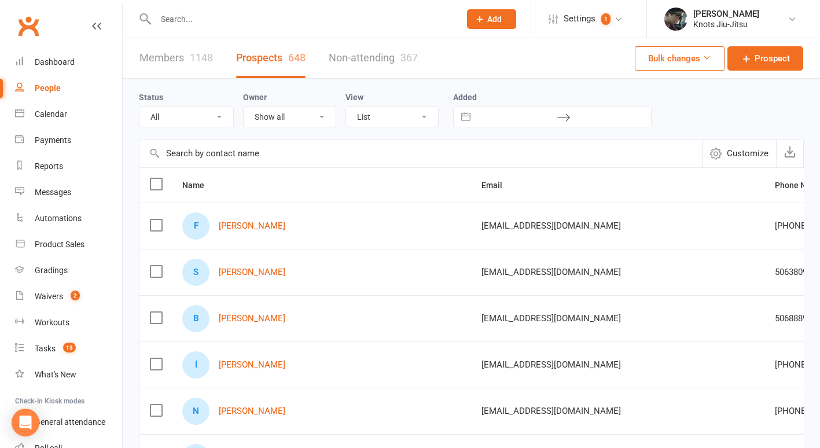
scroll to position [305, 0]
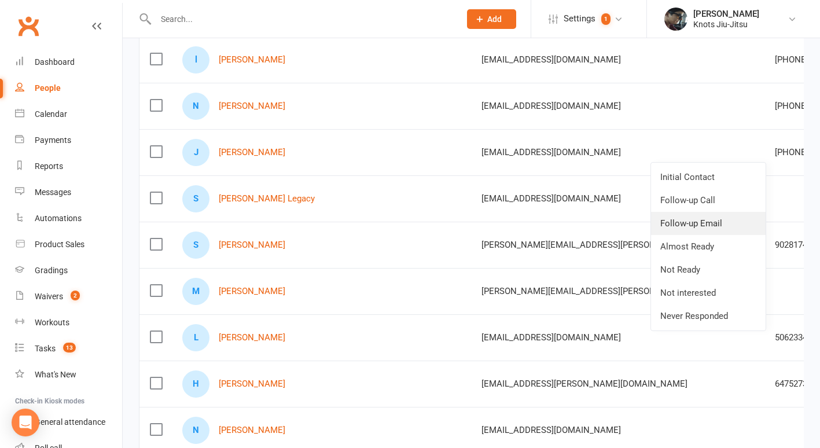
click at [708, 225] on link "Follow-up Email" at bounding box center [708, 223] width 115 height 23
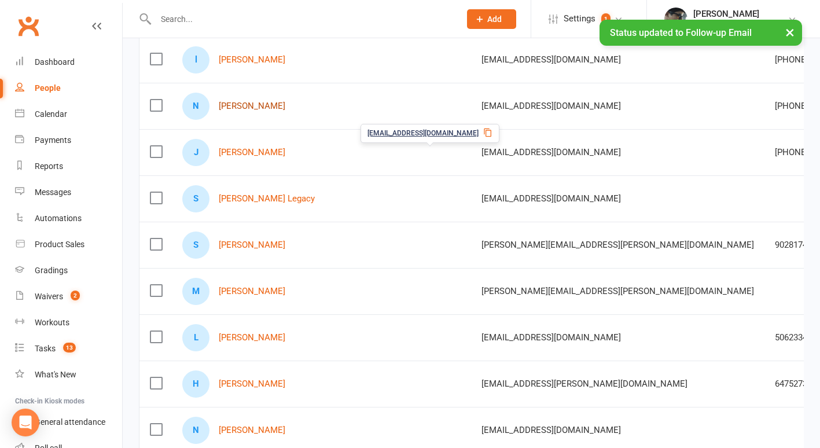
click at [265, 106] on link "Nidhi Lingwal" at bounding box center [252, 106] width 67 height 10
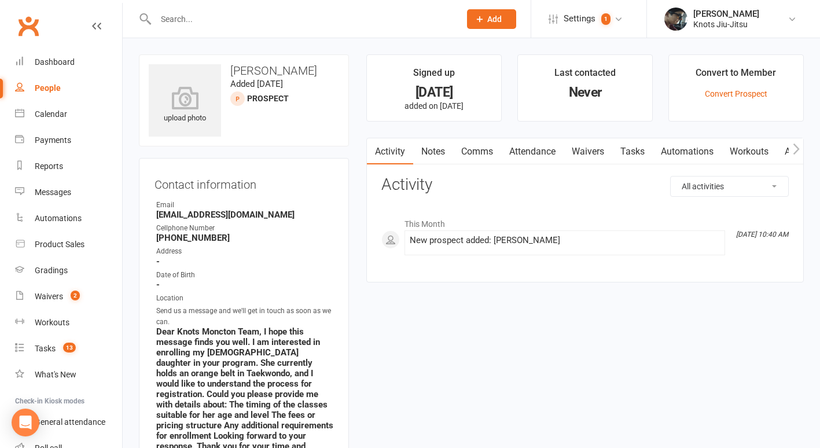
click at [477, 155] on link "Comms" at bounding box center [477, 151] width 48 height 27
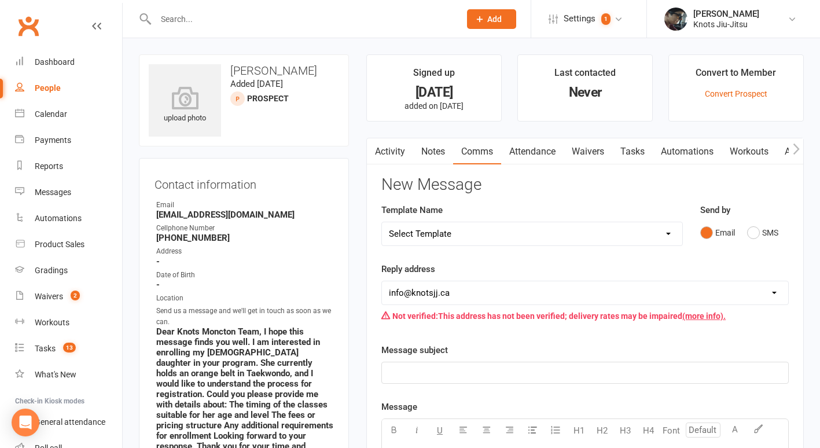
click at [486, 238] on select "Select Template [Email] Cancellation [Email] Failure of Payment [Email] Overdue…" at bounding box center [532, 233] width 300 height 23
select select "31"
click at [382, 222] on select "Select Template [Email] Cancellation [Email] Failure of Payment [Email] Overdue…" at bounding box center [532, 233] width 300 height 23
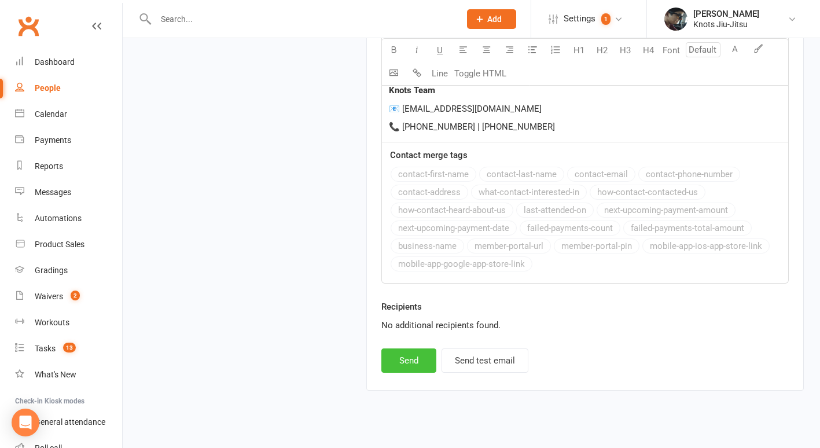
scroll to position [1331, 0]
click at [420, 352] on button "Send" at bounding box center [408, 360] width 55 height 24
select select
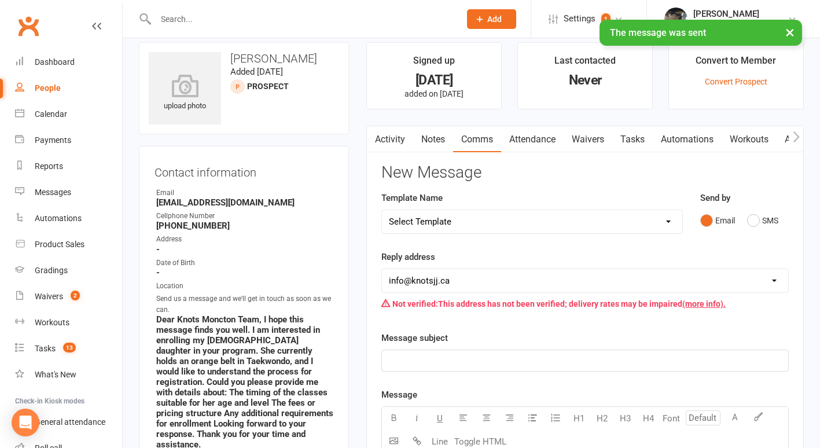
scroll to position [0, 0]
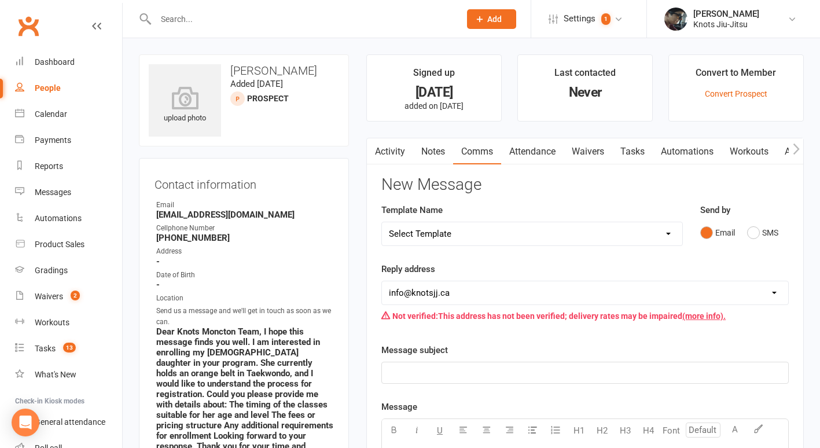
click at [48, 83] on link "People" at bounding box center [68, 88] width 107 height 26
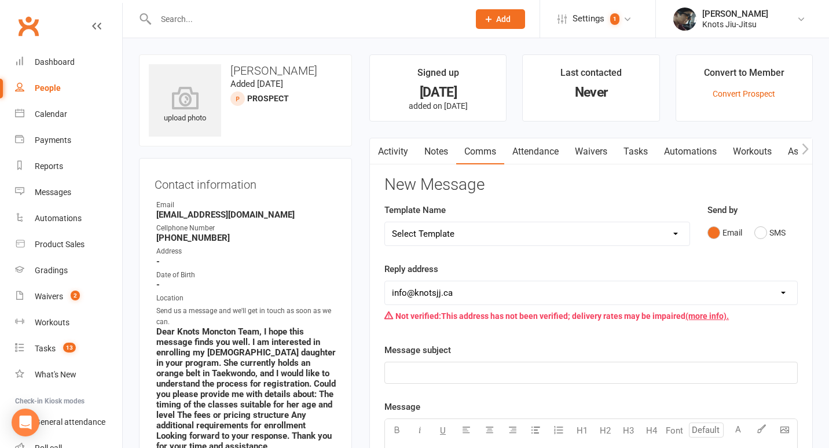
select select "100"
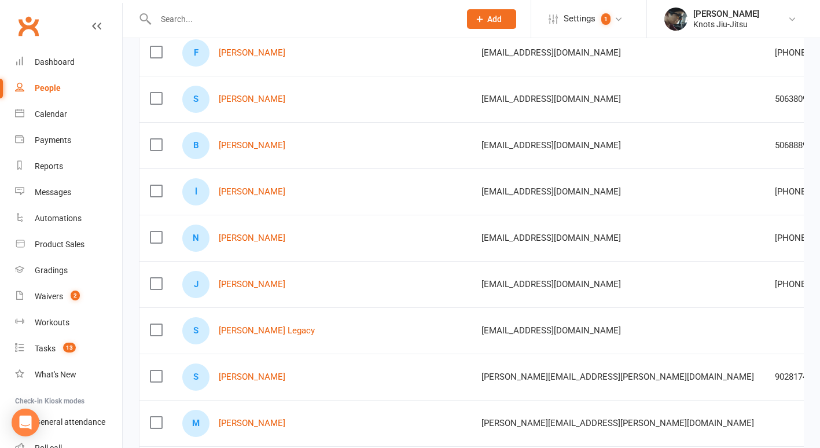
scroll to position [172, 0]
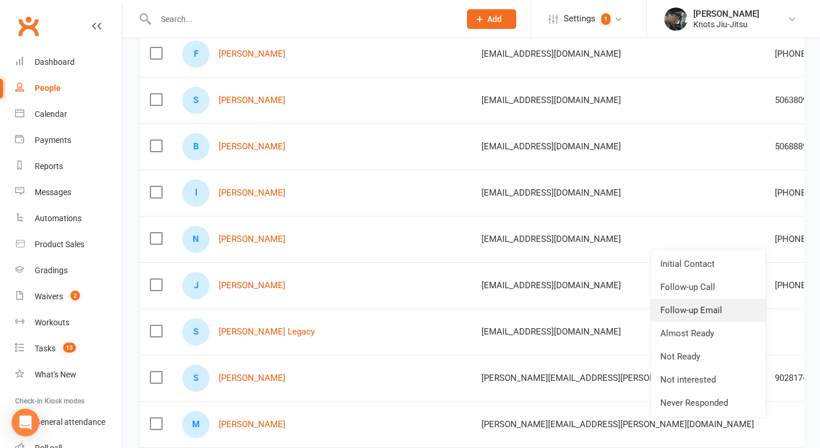
click at [711, 307] on link "Follow-up Email" at bounding box center [708, 310] width 115 height 23
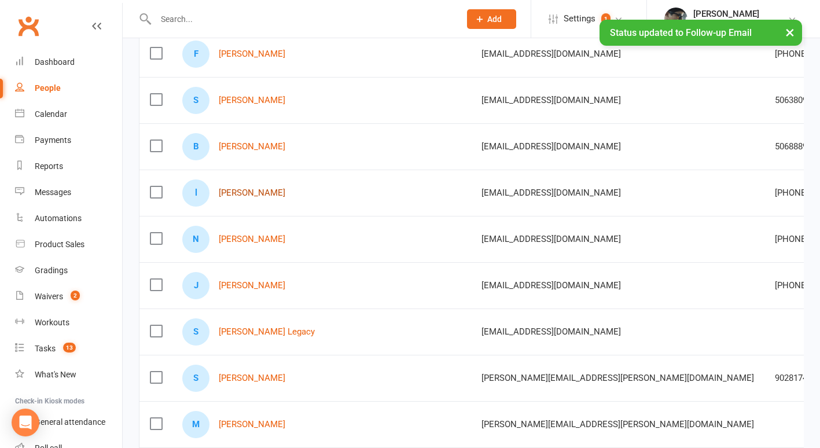
click at [249, 196] on link "lestage andree" at bounding box center [252, 193] width 67 height 10
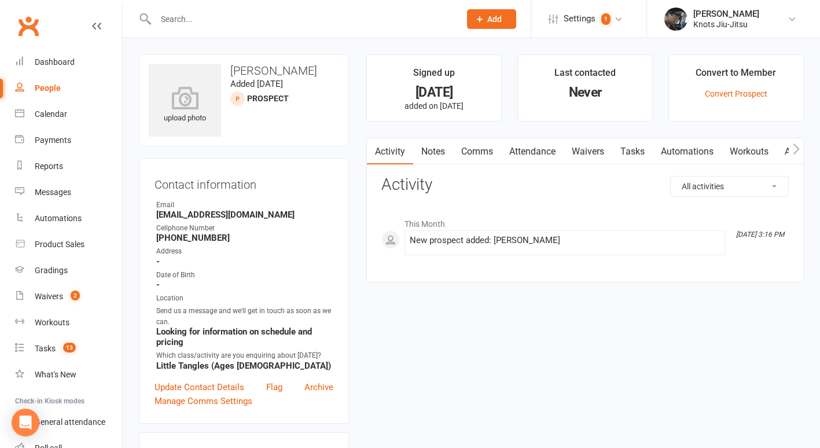
click at [471, 156] on link "Comms" at bounding box center [477, 151] width 48 height 27
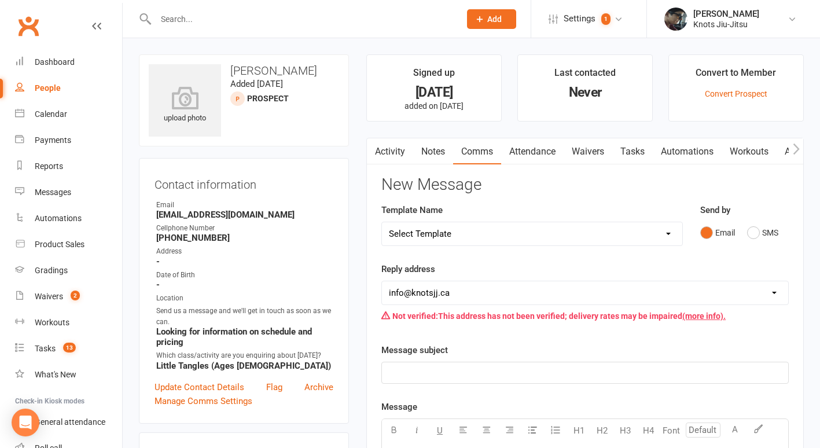
click at [492, 227] on select "Select Template [Email] Cancellation [Email] Failure of Payment [Email] Overdue…" at bounding box center [532, 233] width 300 height 23
select select "31"
click at [382, 222] on select "Select Template [Email] Cancellation [Email] Failure of Payment [Email] Overdue…" at bounding box center [532, 233] width 300 height 23
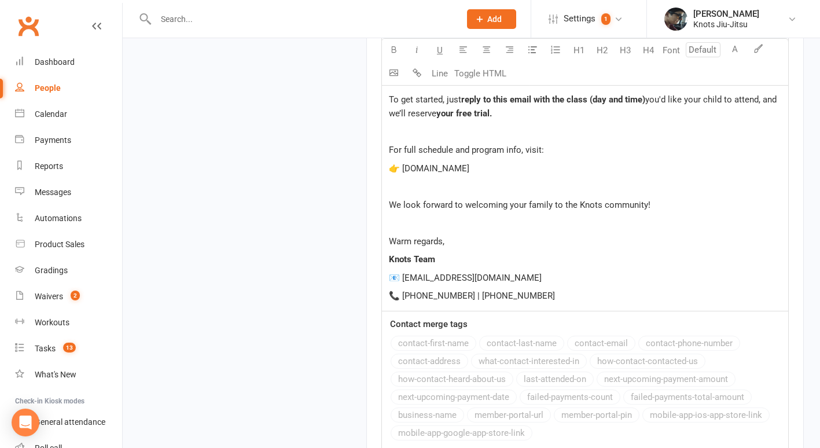
scroll to position [1347, 0]
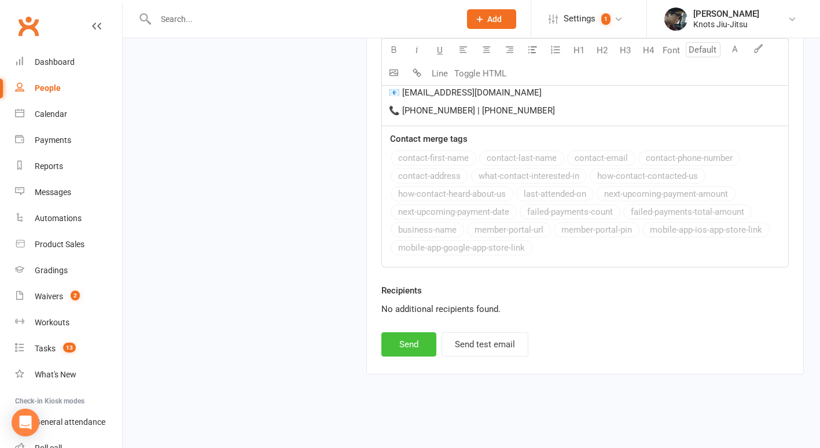
click at [422, 340] on button "Send" at bounding box center [408, 344] width 55 height 24
select select
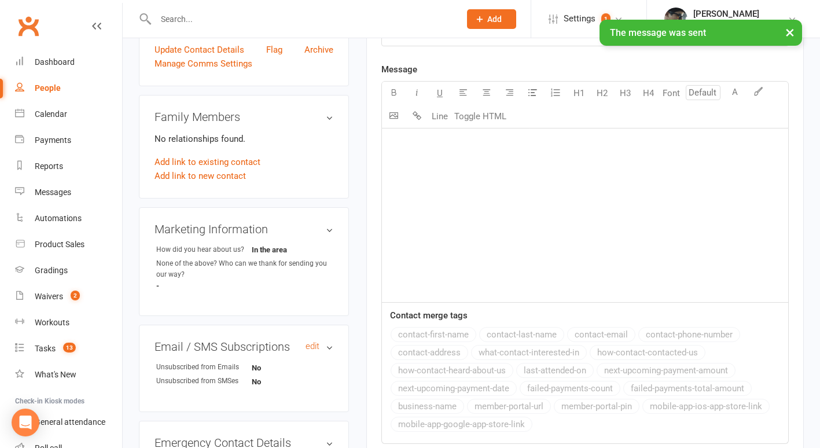
scroll to position [0, 0]
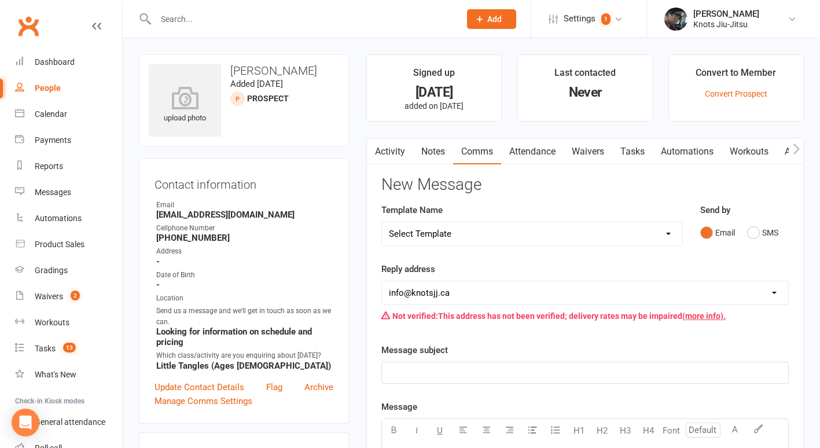
click at [57, 90] on div "People" at bounding box center [48, 87] width 26 height 9
select select "100"
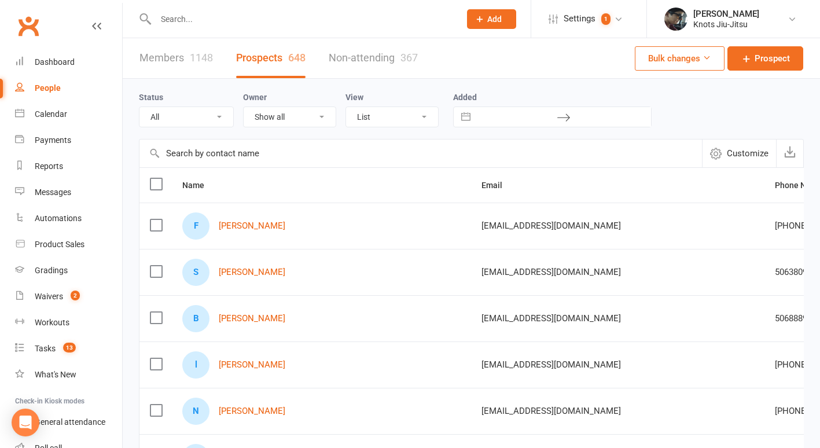
scroll to position [30, 0]
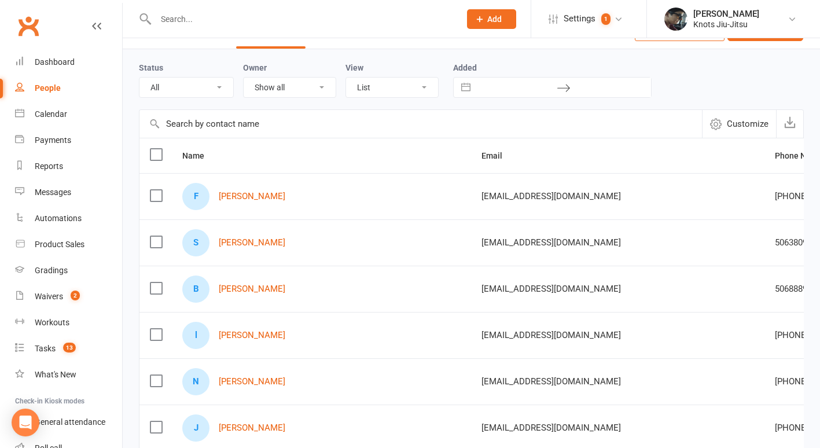
click at [704, 406] on link "Follow-up Email" at bounding box center [708, 406] width 115 height 23
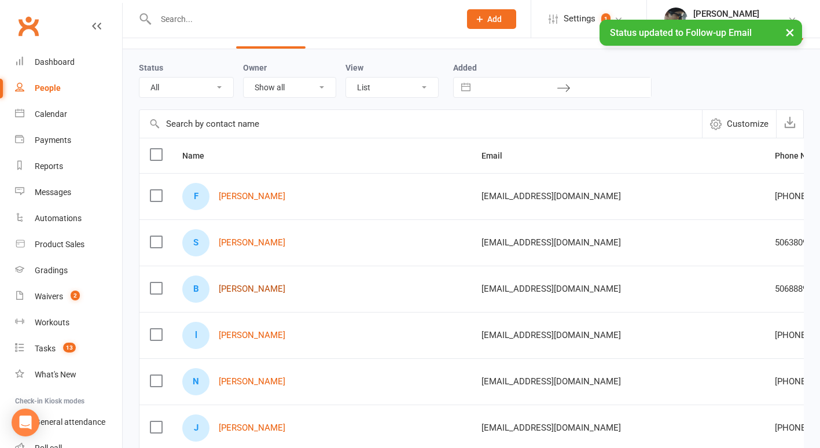
click at [254, 290] on link "Brad Ross" at bounding box center [252, 289] width 67 height 10
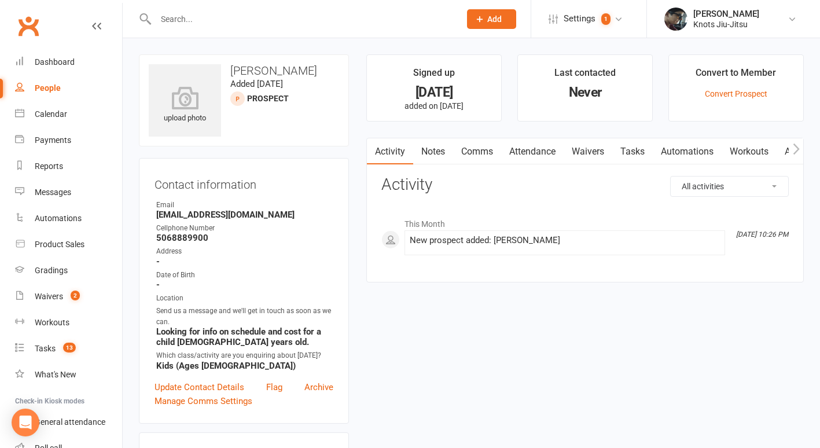
click at [476, 153] on link "Comms" at bounding box center [477, 151] width 48 height 27
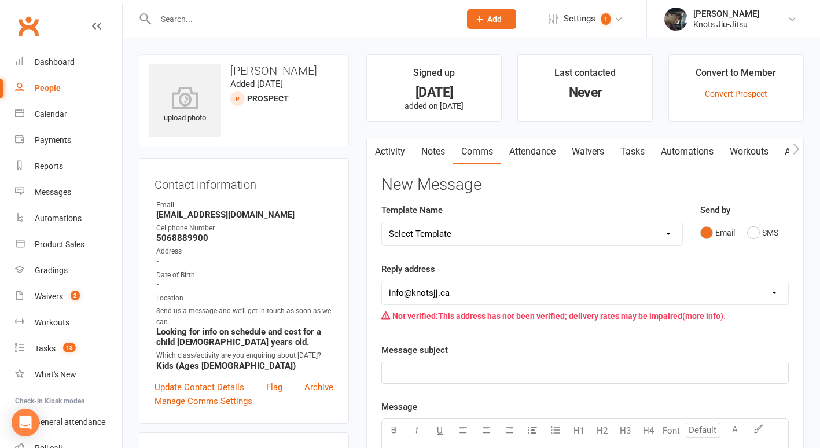
click at [493, 233] on select "Select Template [Email] Cancellation [Email] Failure of Payment [Email] Overdue…" at bounding box center [532, 233] width 300 height 23
select select "31"
click at [382, 222] on select "Select Template [Email] Cancellation [Email] Failure of Payment [Email] Overdue…" at bounding box center [532, 233] width 300 height 23
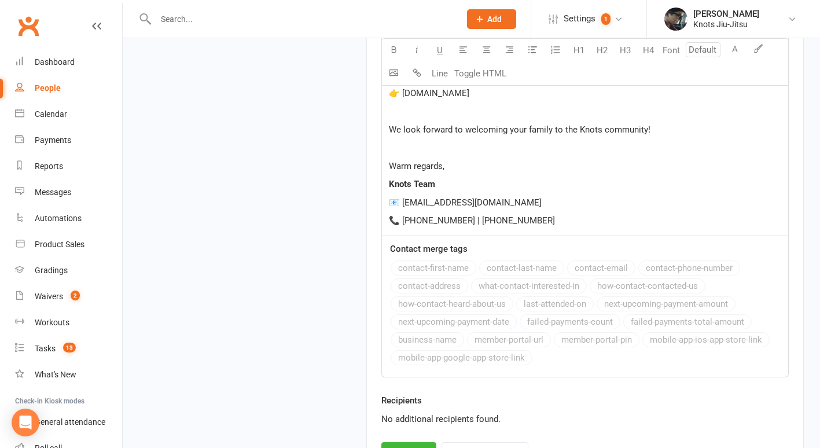
scroll to position [1258, 0]
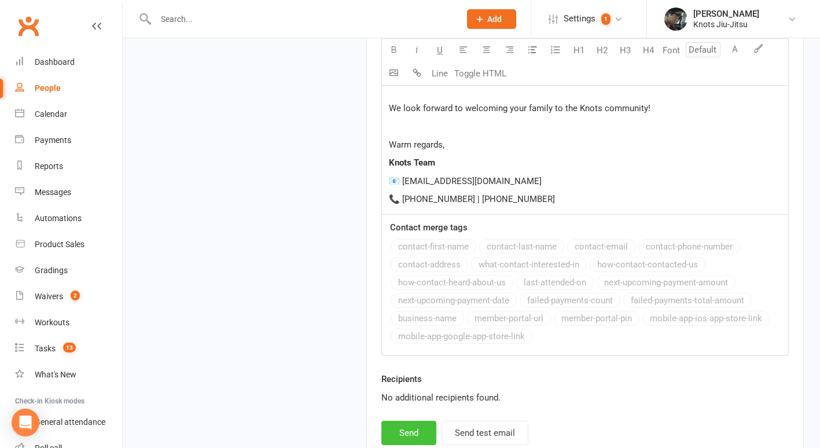
click at [405, 424] on button "Send" at bounding box center [408, 433] width 55 height 24
select select
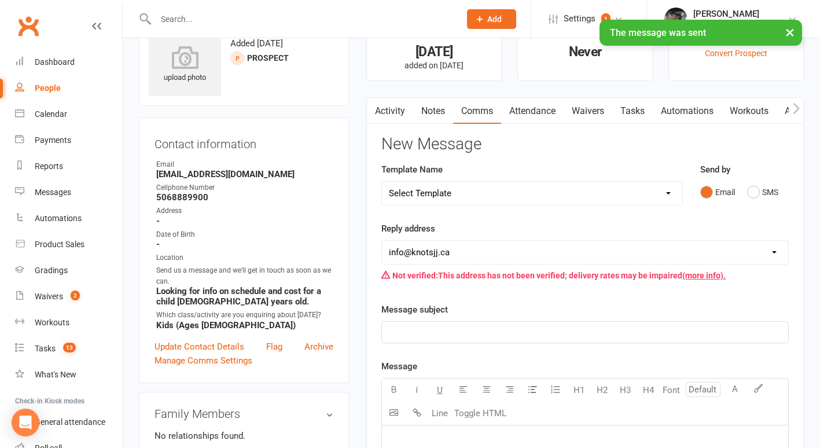
scroll to position [0, 0]
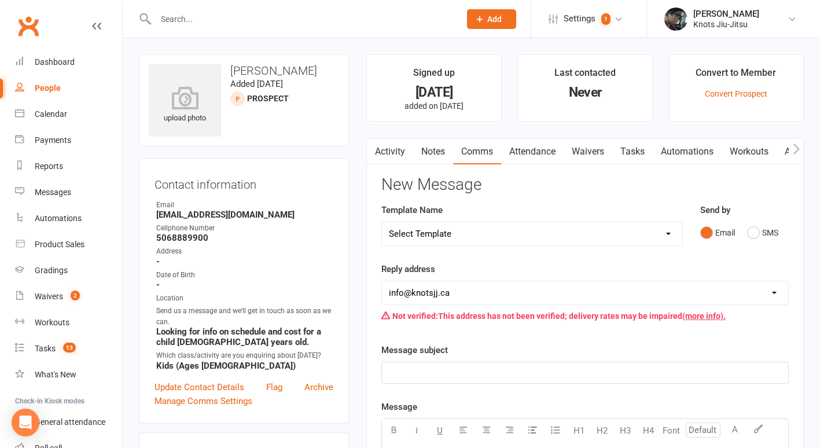
click at [58, 90] on div "People" at bounding box center [48, 87] width 26 height 9
select select "100"
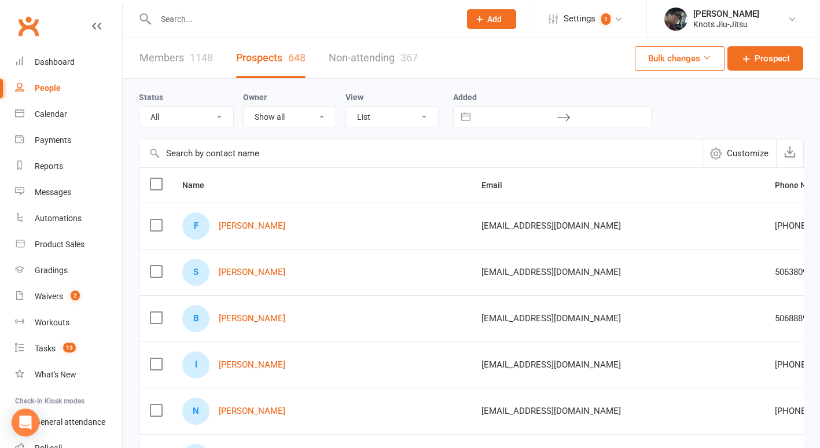
click at [704, 387] on link "Follow-up Email" at bounding box center [708, 389] width 115 height 23
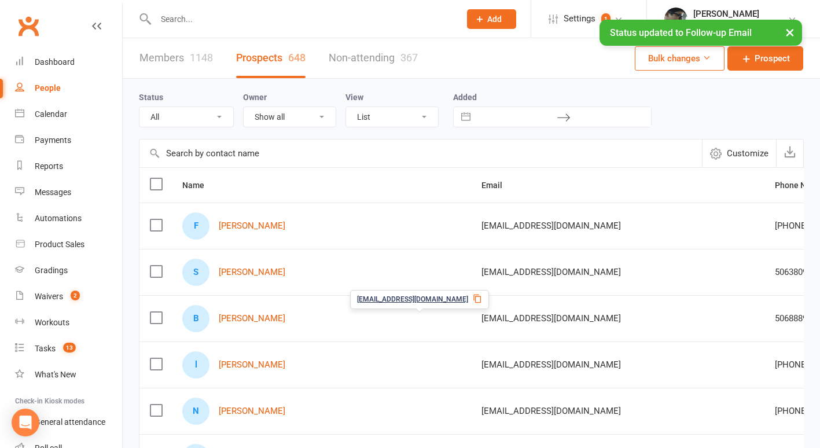
click at [206, 116] on select "All (No status set) (Invalid status) Initial Contact Follow-up Call Follow-up E…" at bounding box center [186, 117] width 94 height 20
select select "Follow-up Email"
click at [139, 107] on select "All (No status set) (Invalid status) Initial Contact Follow-up Call Follow-up E…" at bounding box center [186, 117] width 94 height 20
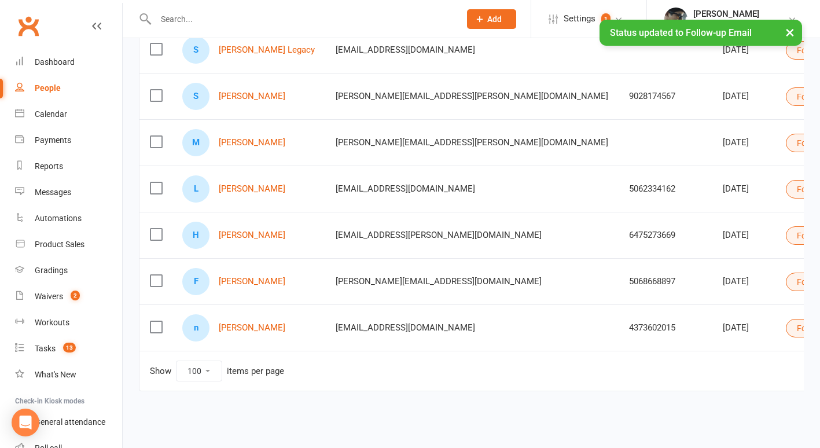
scroll to position [374, 0]
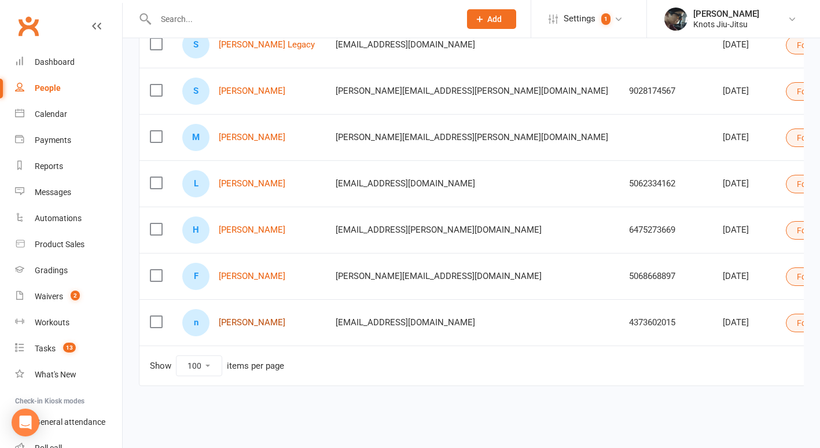
click at [250, 318] on link "neha Rani" at bounding box center [252, 323] width 67 height 10
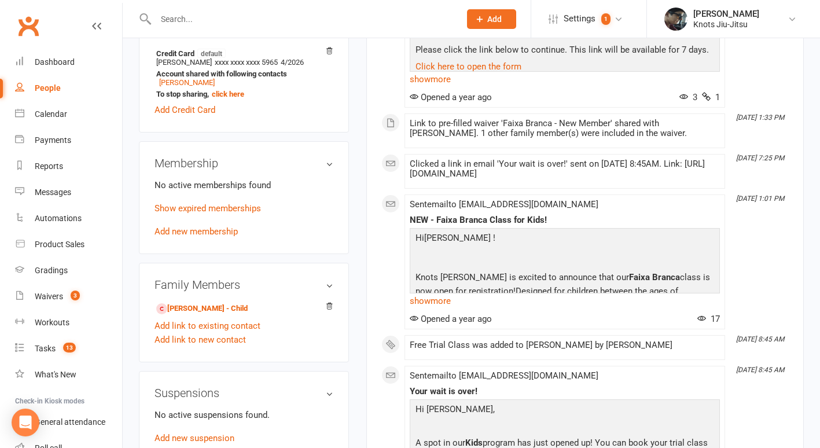
scroll to position [392, 0]
